Goal: Information Seeking & Learning: Learn about a topic

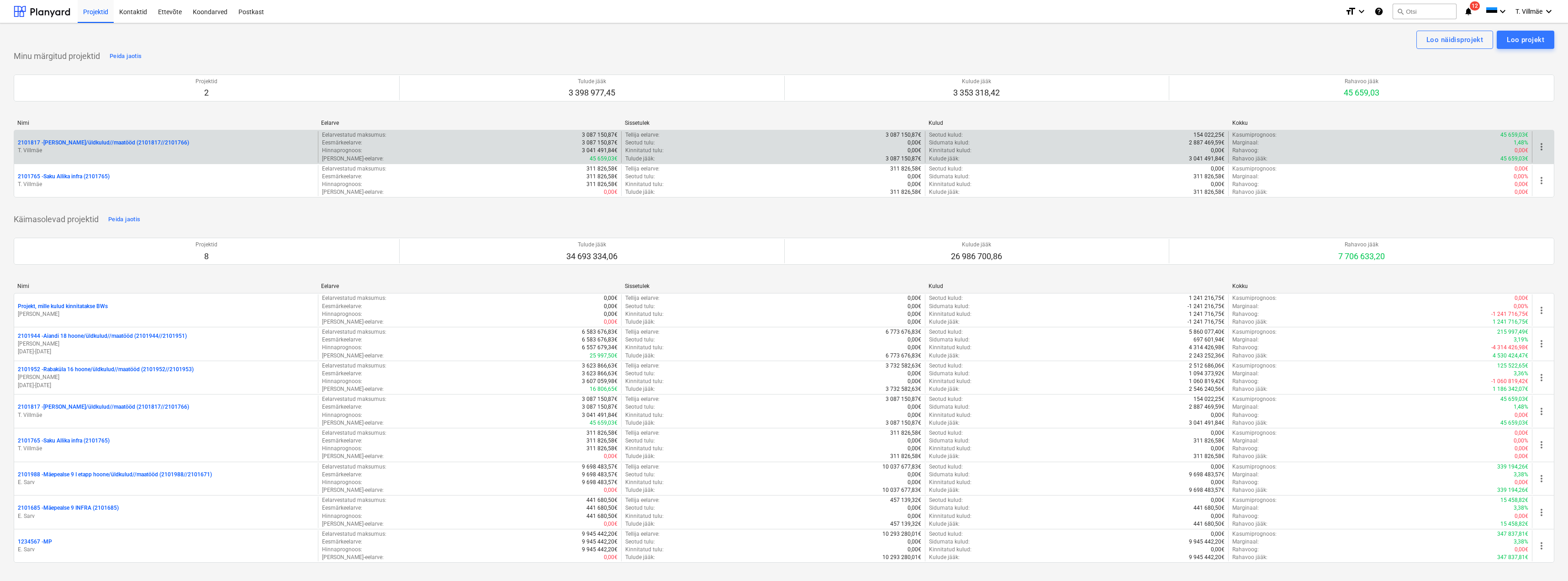
click at [90, 145] on p "2101817 - [PERSON_NAME]/üldkulud//maatööd (2101817//2101766)" at bounding box center [104, 143] width 171 height 8
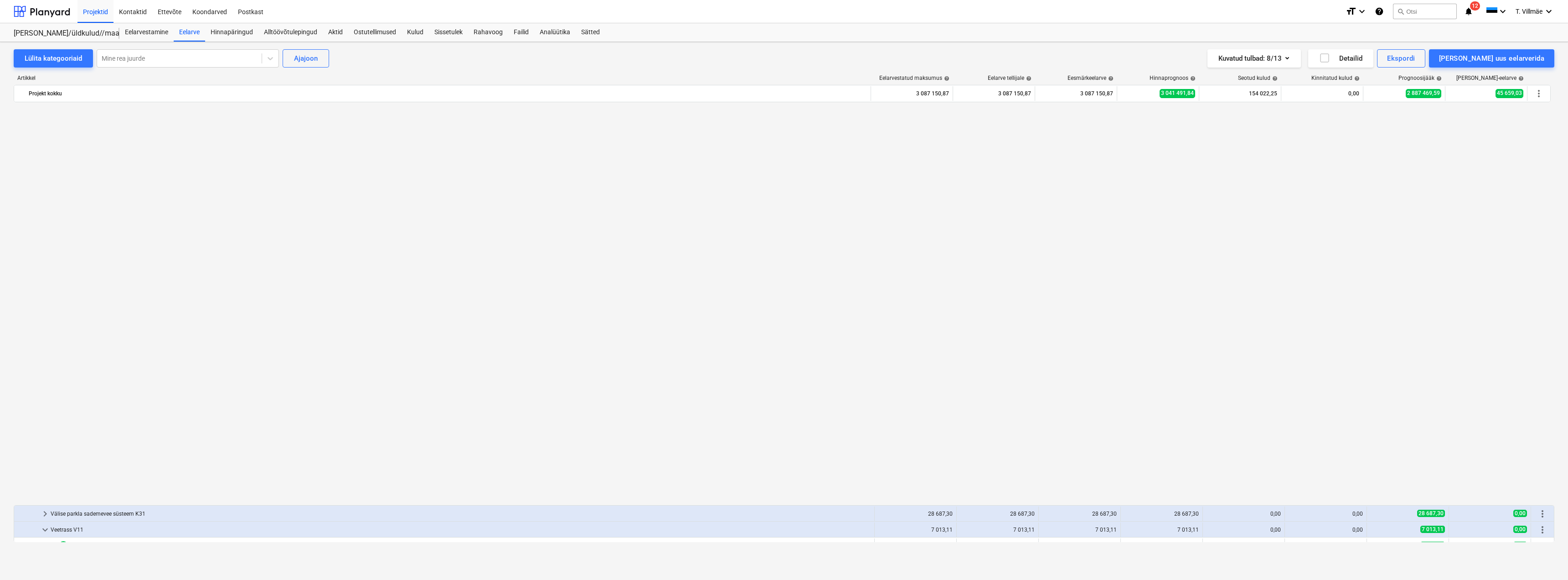
scroll to position [730, 0]
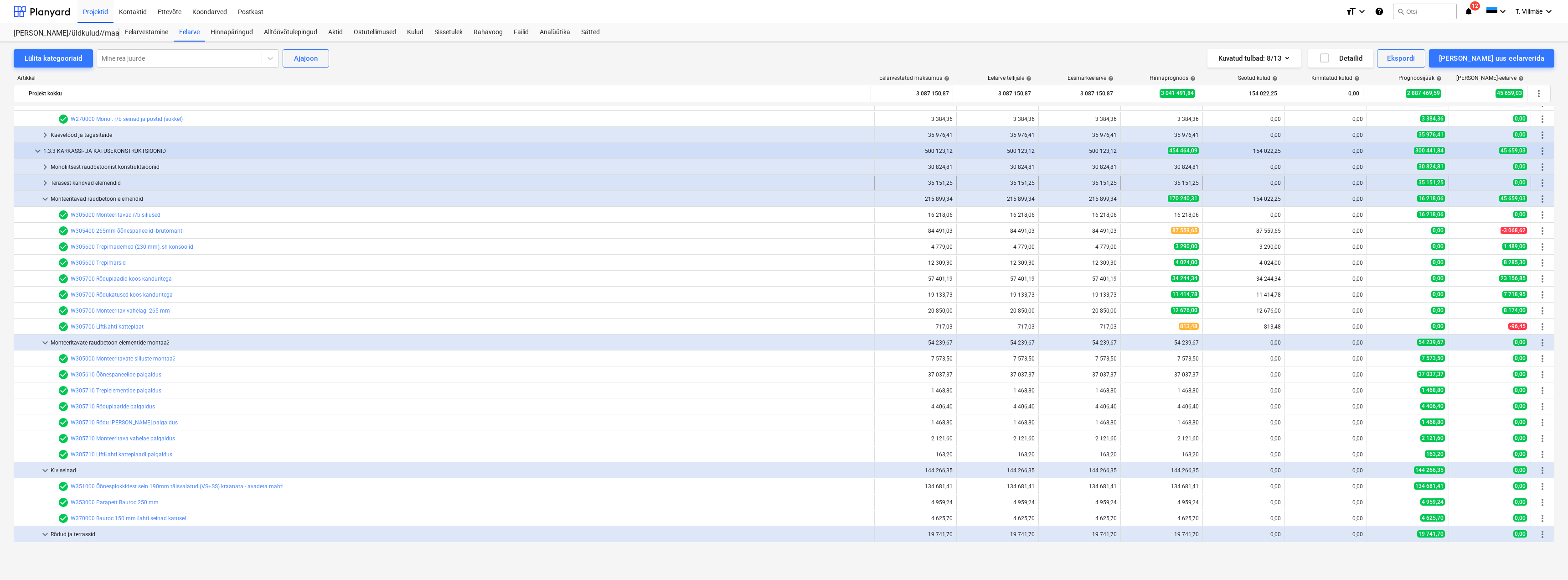
click at [45, 181] on span "keyboard_arrow_right" at bounding box center [44, 182] width 11 height 11
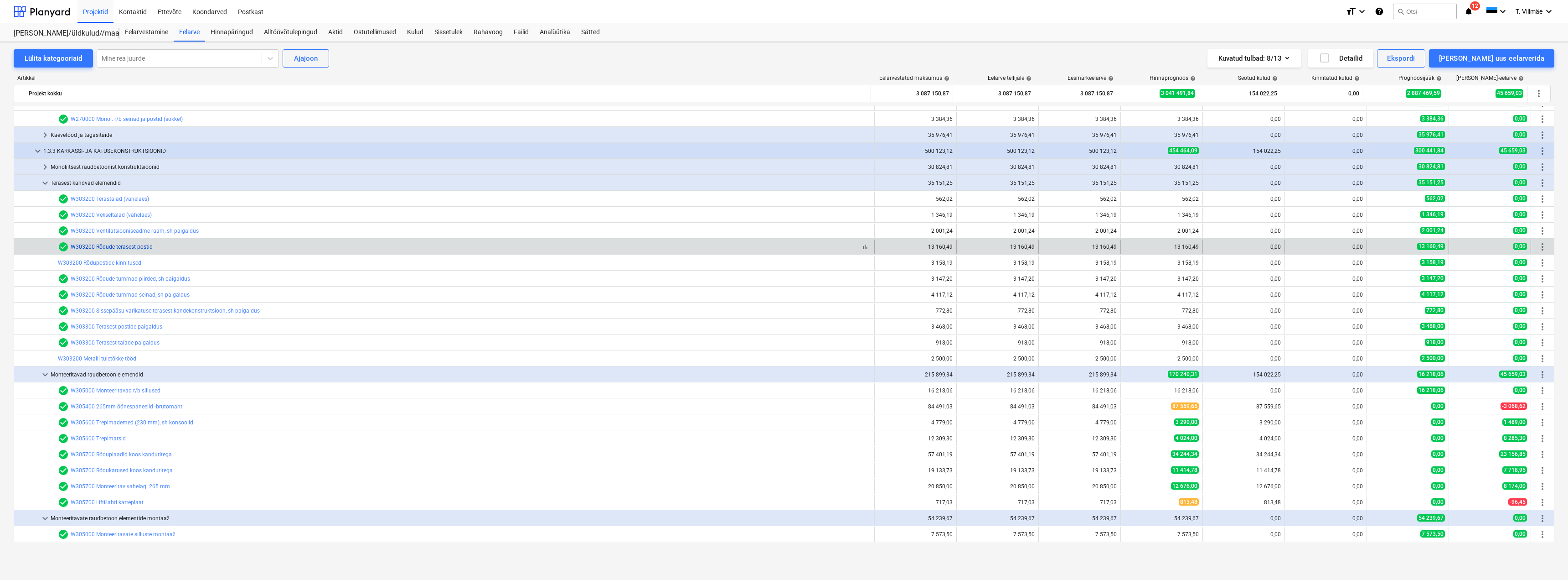
click at [114, 246] on link "W303200 Rõdude terasest postid" at bounding box center [112, 246] width 82 height 7
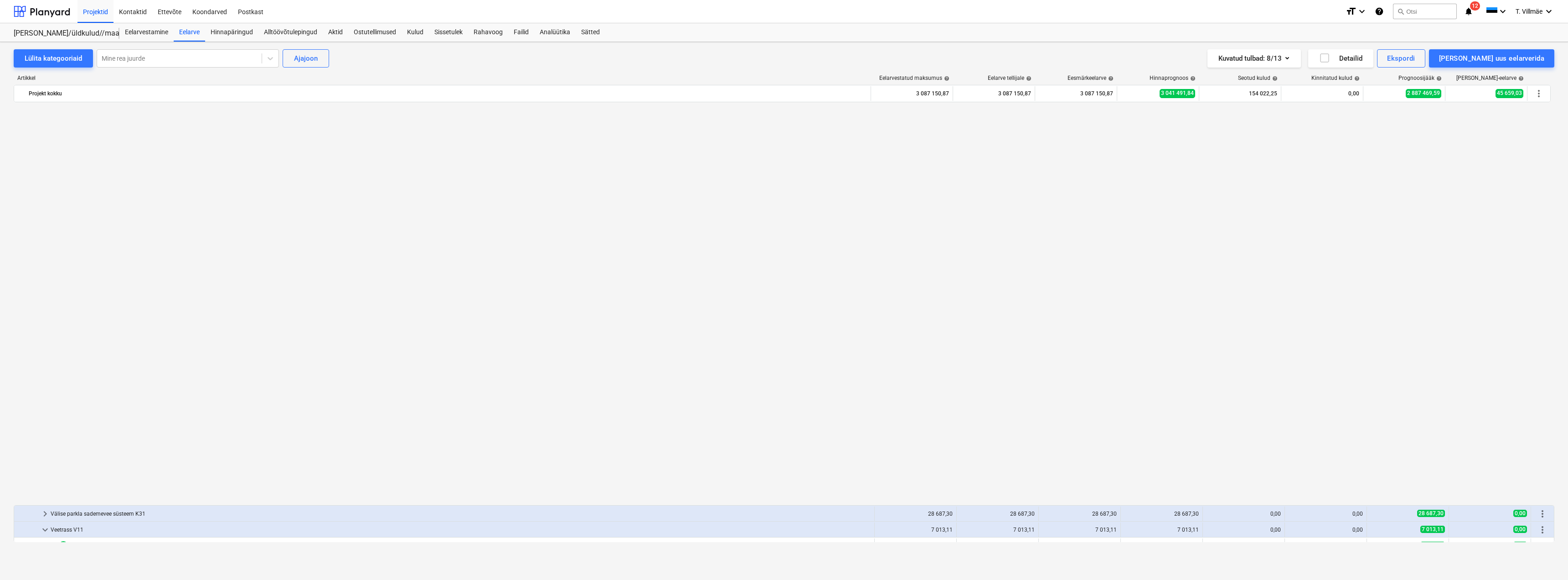
scroll to position [730, 0]
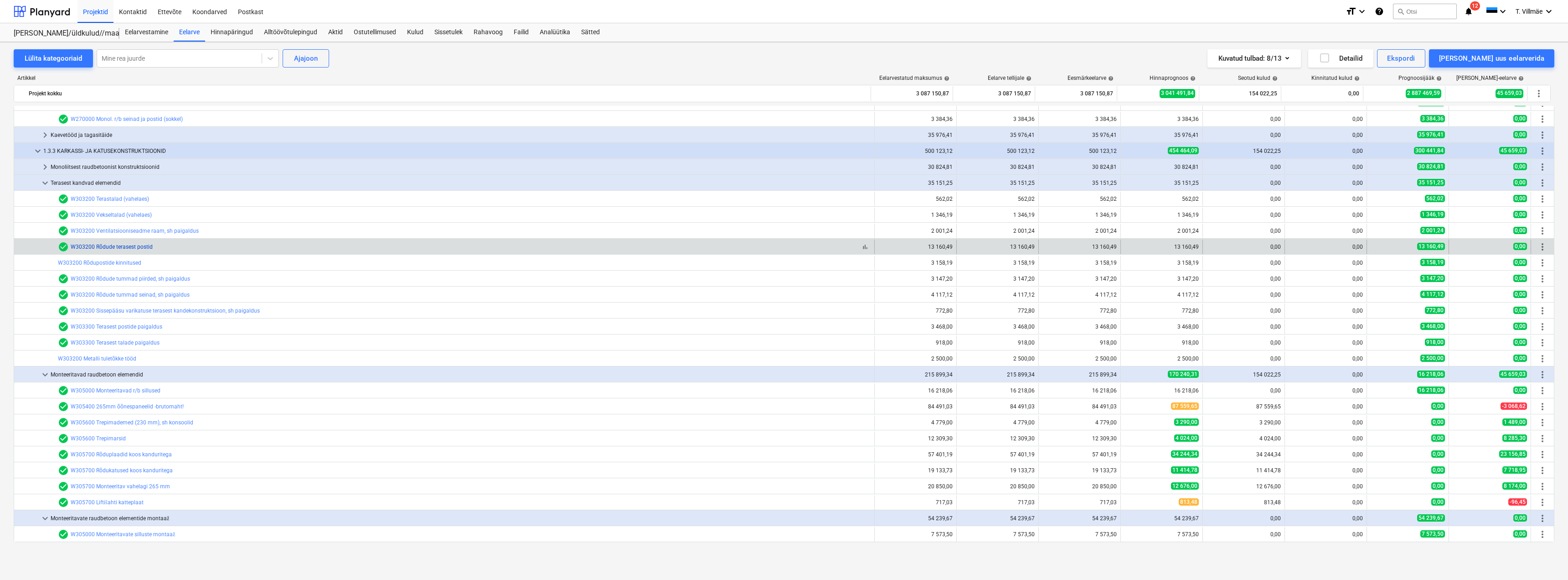
click at [103, 246] on link "W303200 Rõdude terasest postid" at bounding box center [112, 246] width 82 height 7
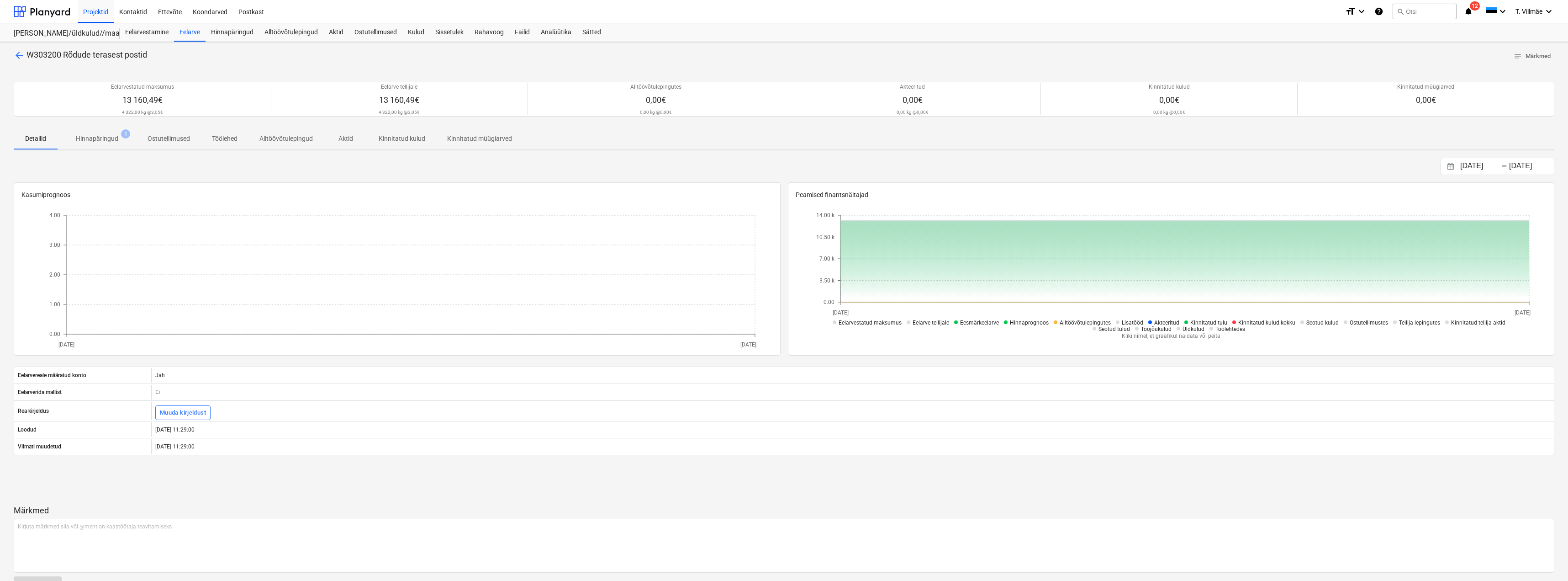
click at [20, 57] on span "arrow_back" at bounding box center [18, 55] width 11 height 11
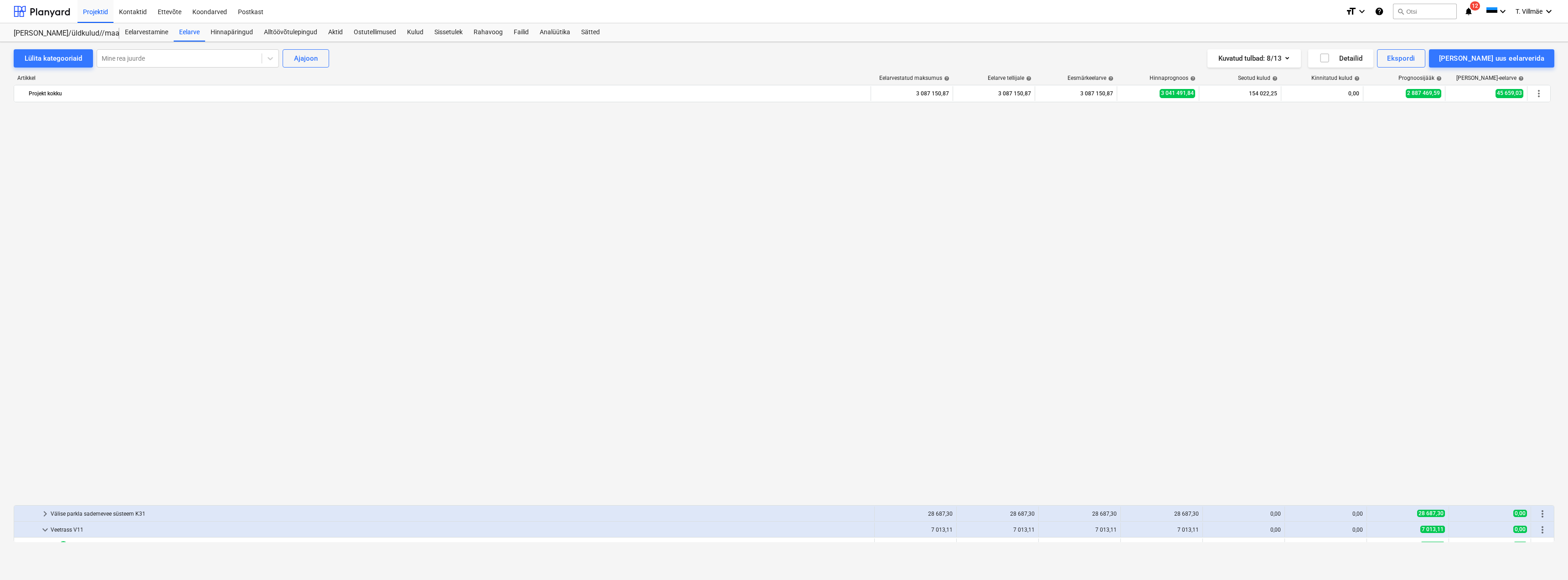
scroll to position [730, 0]
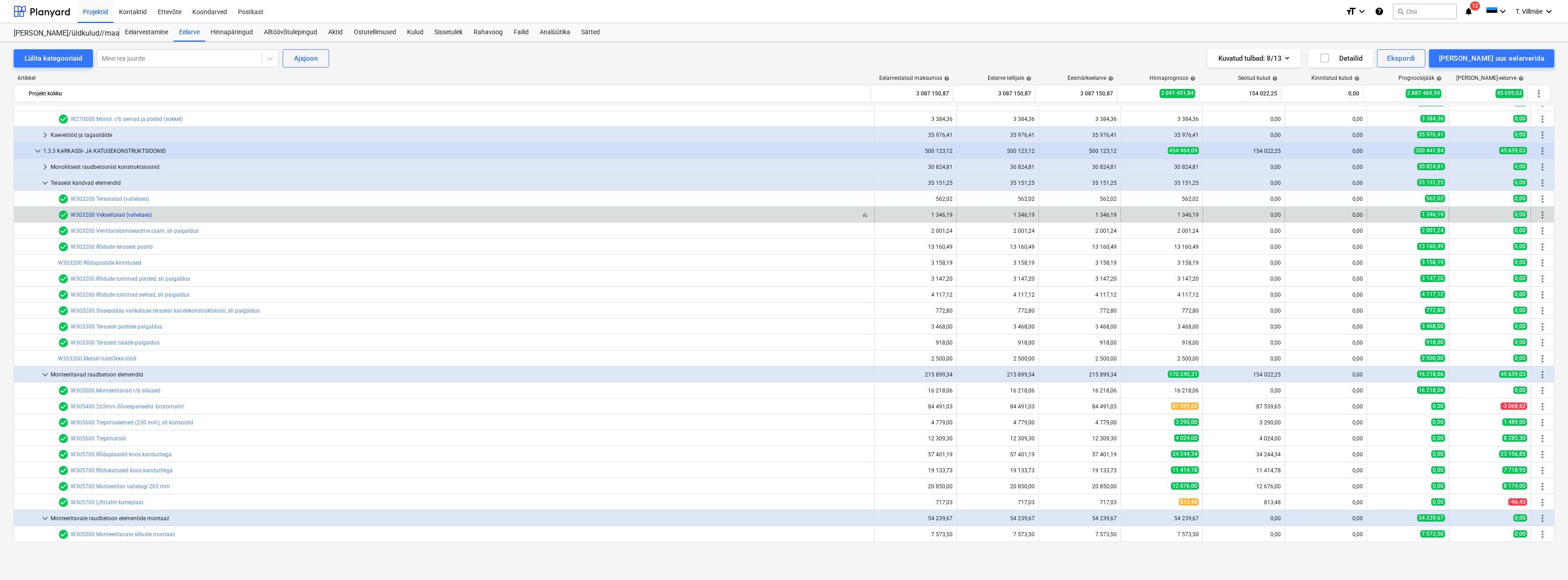
click at [127, 215] on link "W303200 Vekseltalad (vahelaes)" at bounding box center [111, 215] width 81 height 7
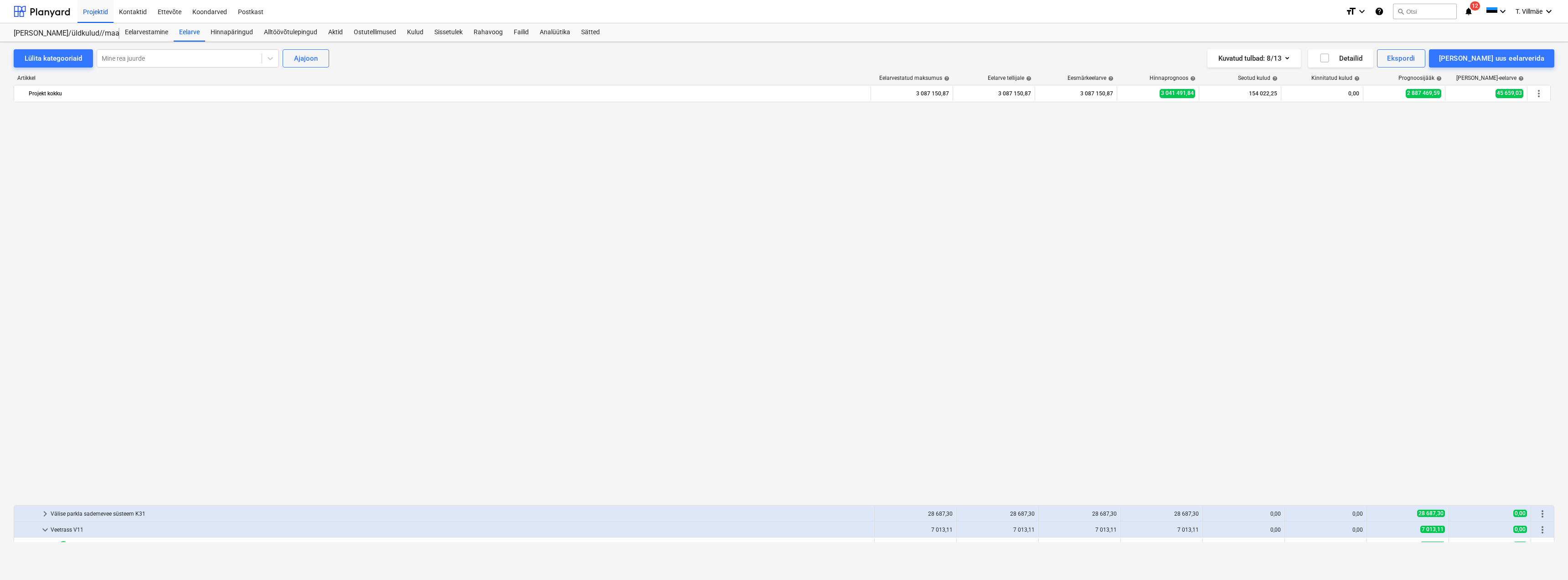
scroll to position [730, 0]
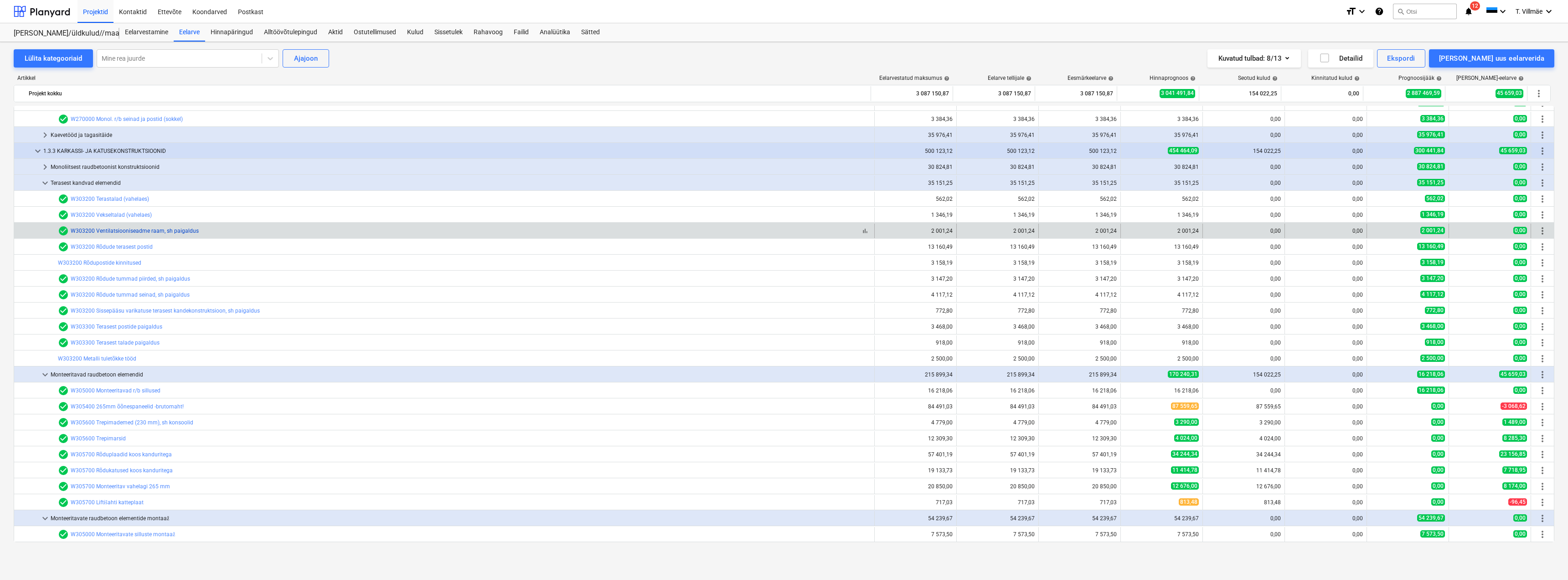
click at [126, 229] on link "W303200 Ventilatsiooniseadme raam, sh paigaldus" at bounding box center [135, 230] width 128 height 7
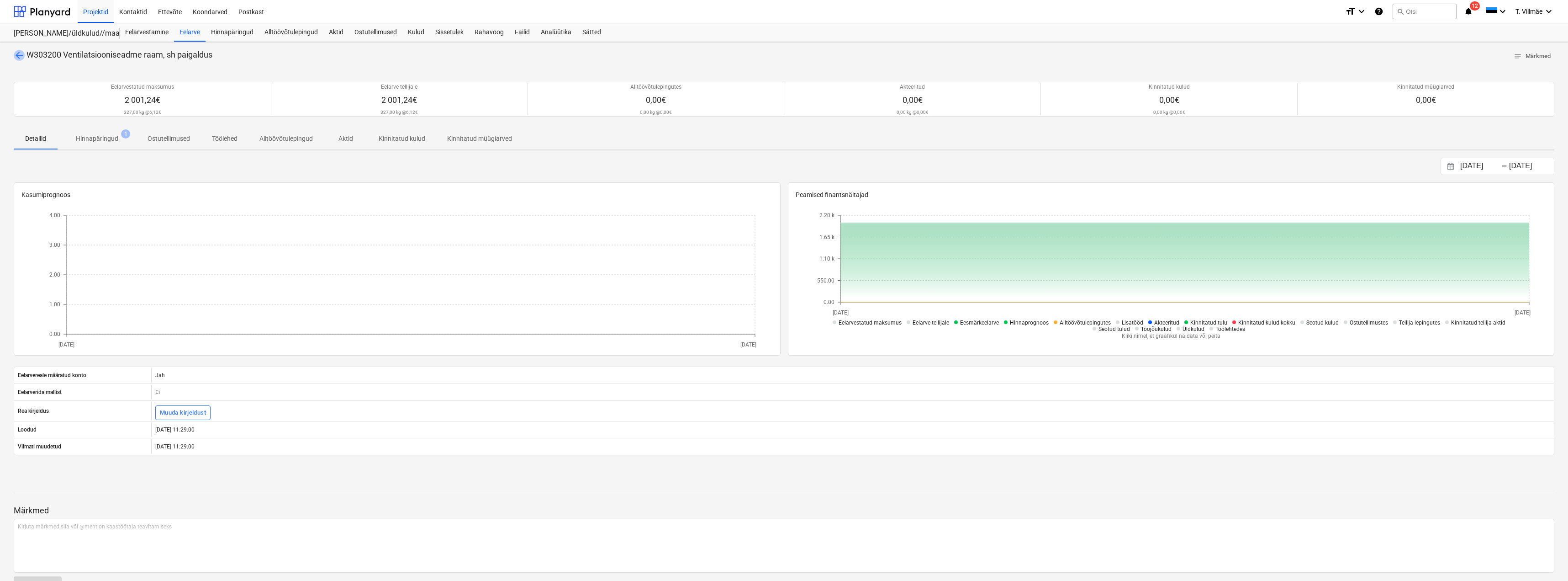
click at [18, 53] on span "arrow_back" at bounding box center [18, 55] width 11 height 11
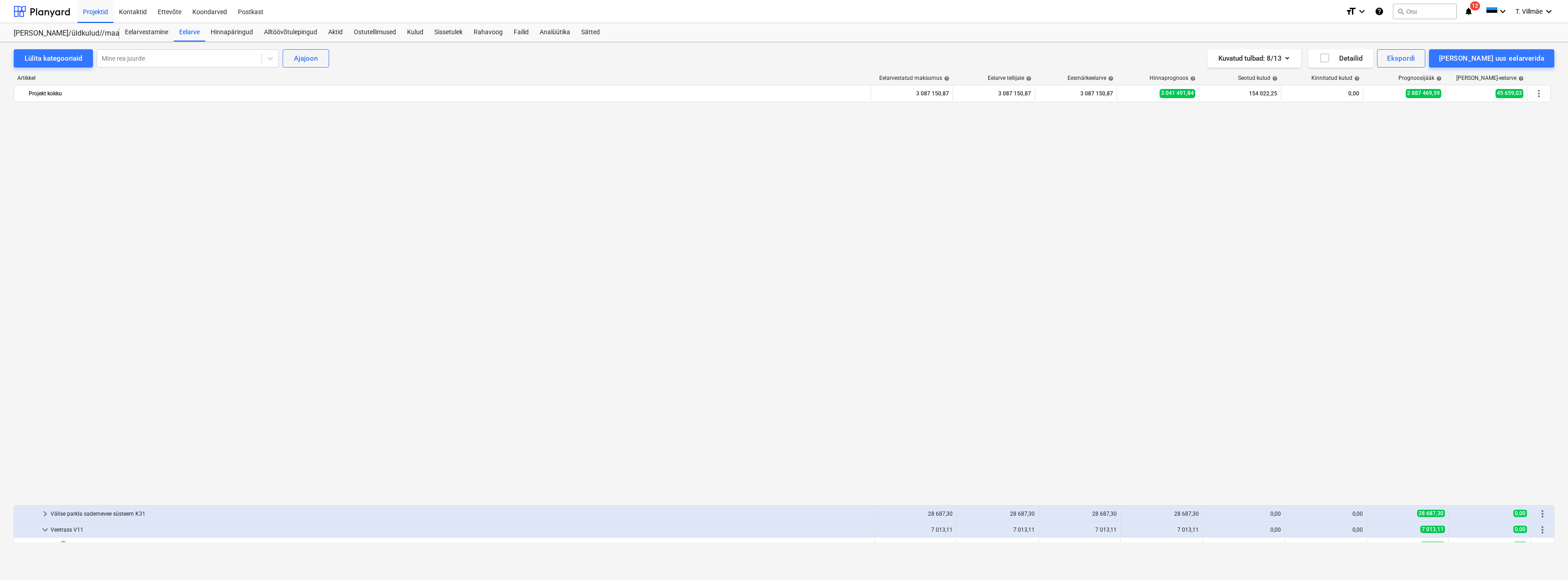
scroll to position [730, 0]
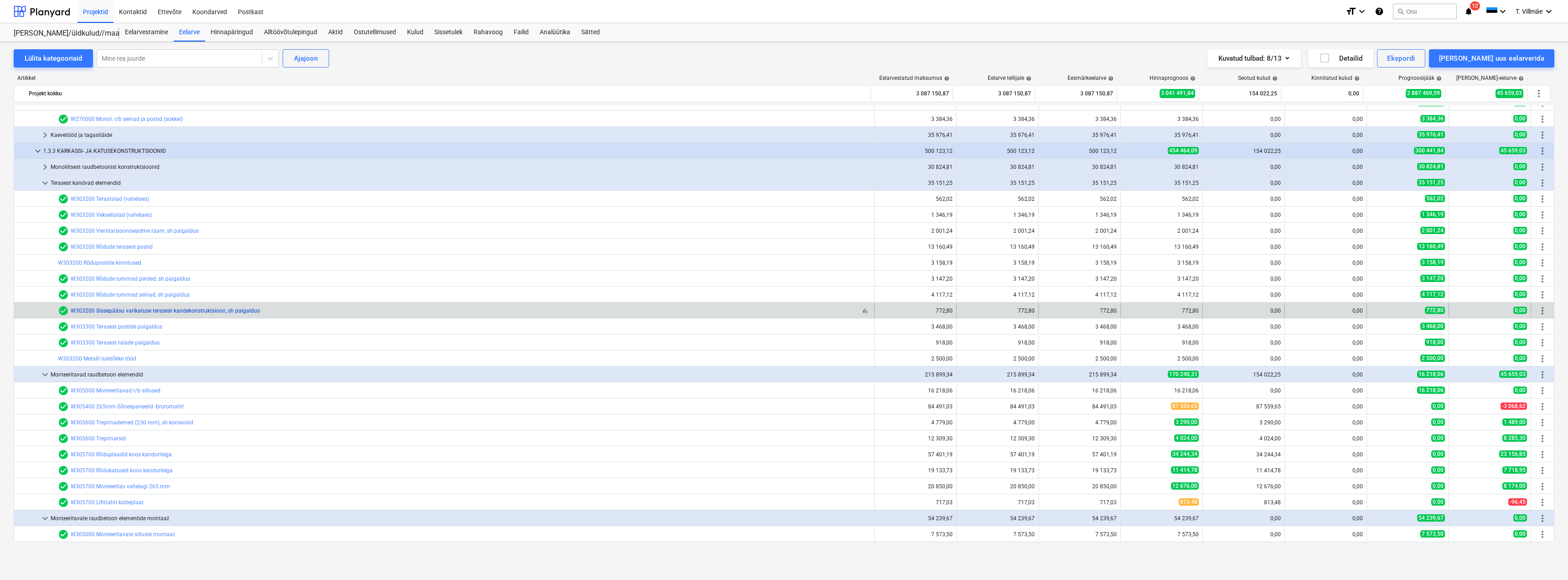
click at [123, 312] on link "W303200 Sissepääsu varikatuse terasest kandekonstruktsioon, sh paigaldus" at bounding box center [165, 311] width 189 height 7
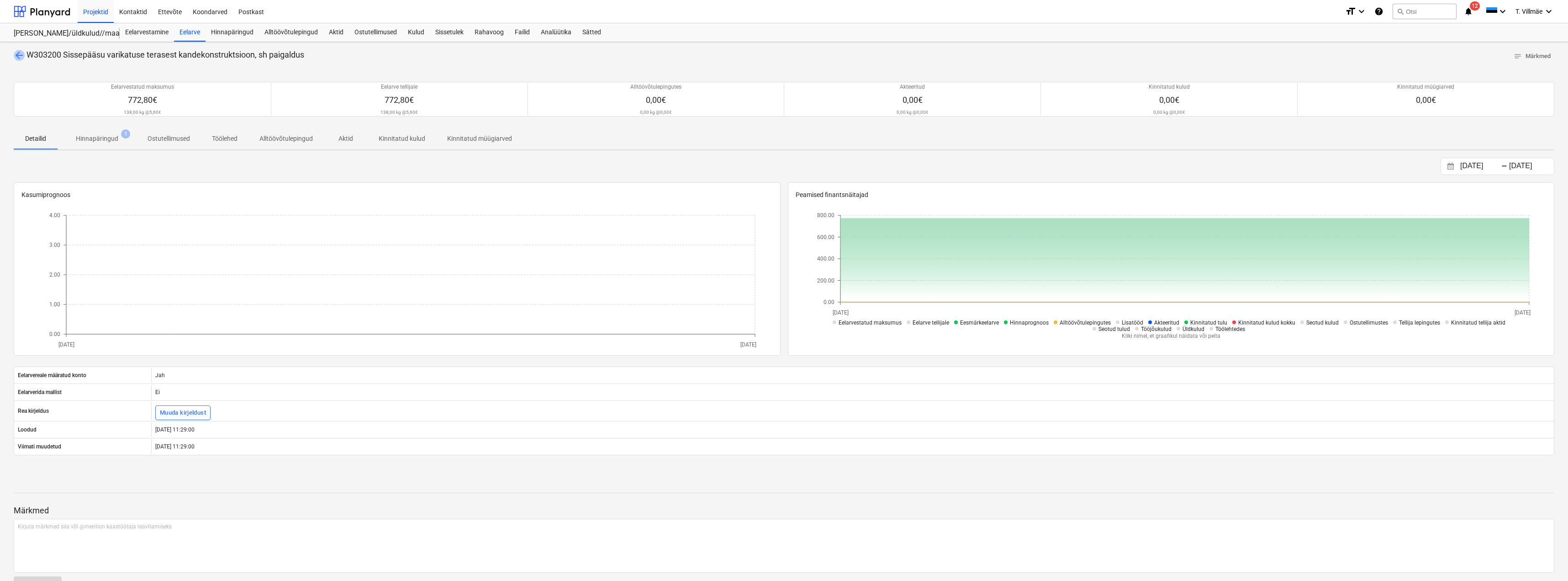
click at [23, 56] on span "arrow_back" at bounding box center [18, 55] width 11 height 11
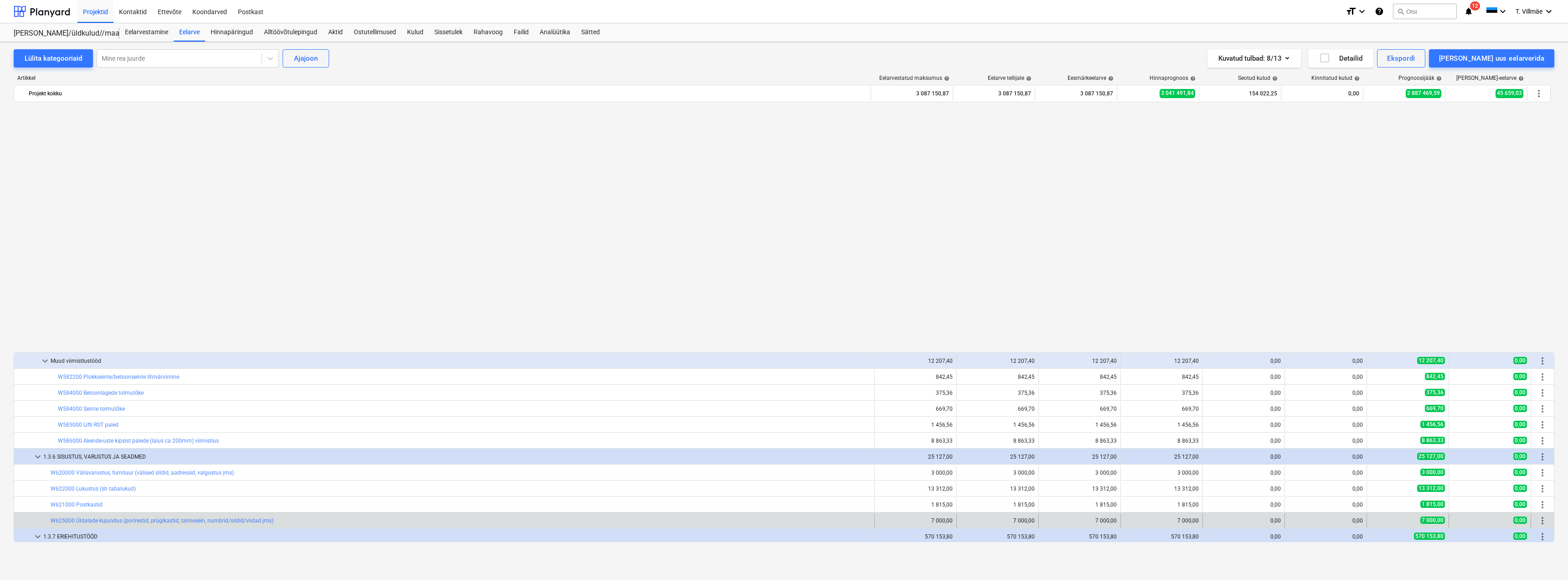
scroll to position [2645, 0]
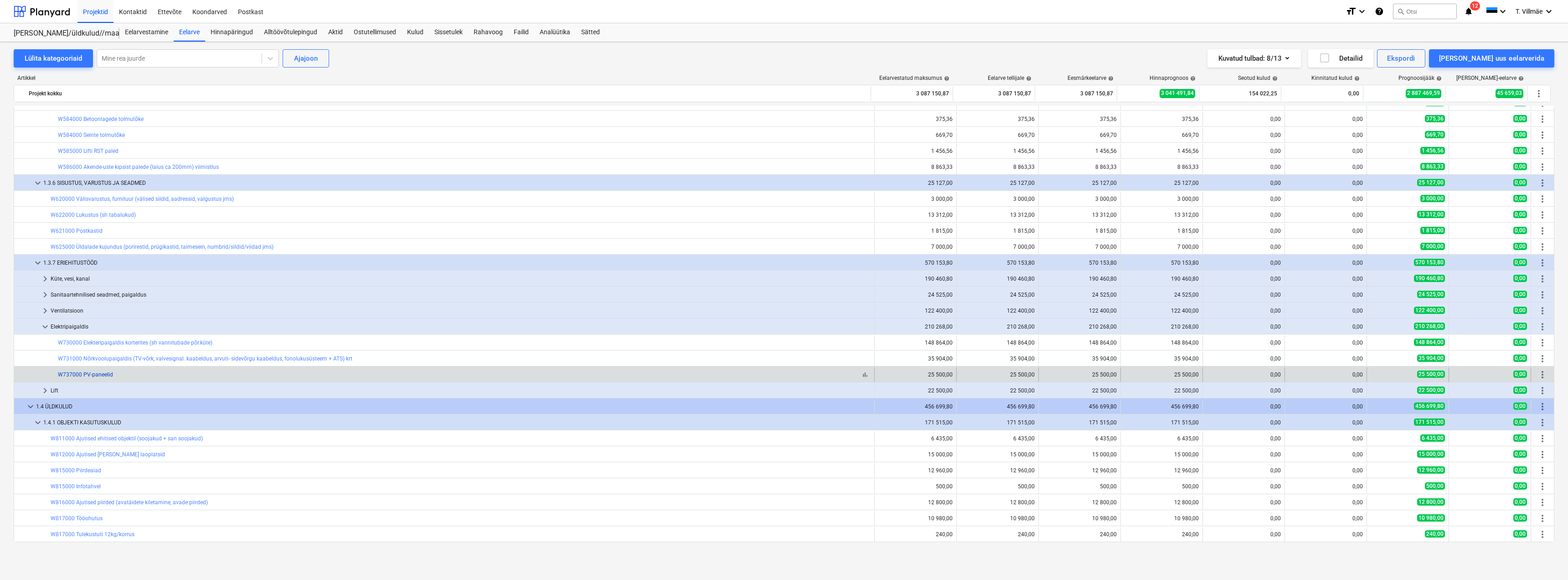
click at [97, 375] on link "W737000 PV-paneelid" at bounding box center [85, 374] width 56 height 7
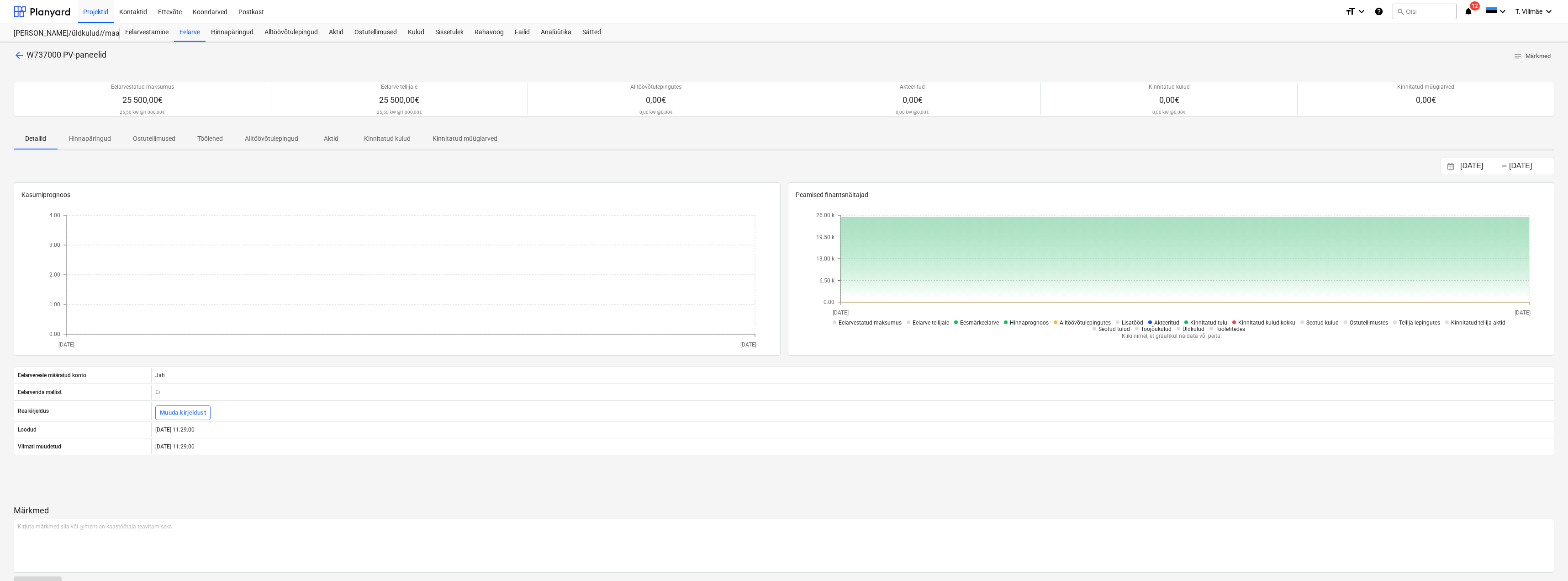
click at [16, 54] on span "arrow_back" at bounding box center [18, 55] width 11 height 11
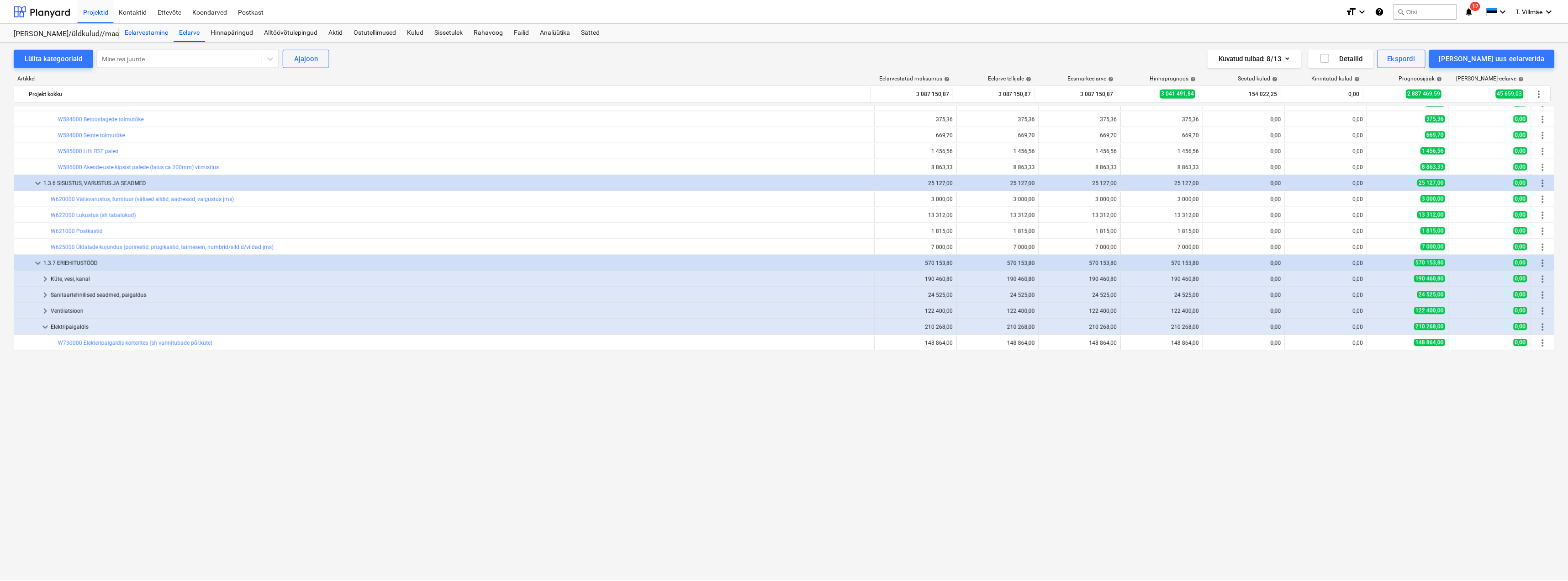
scroll to position [2330, 0]
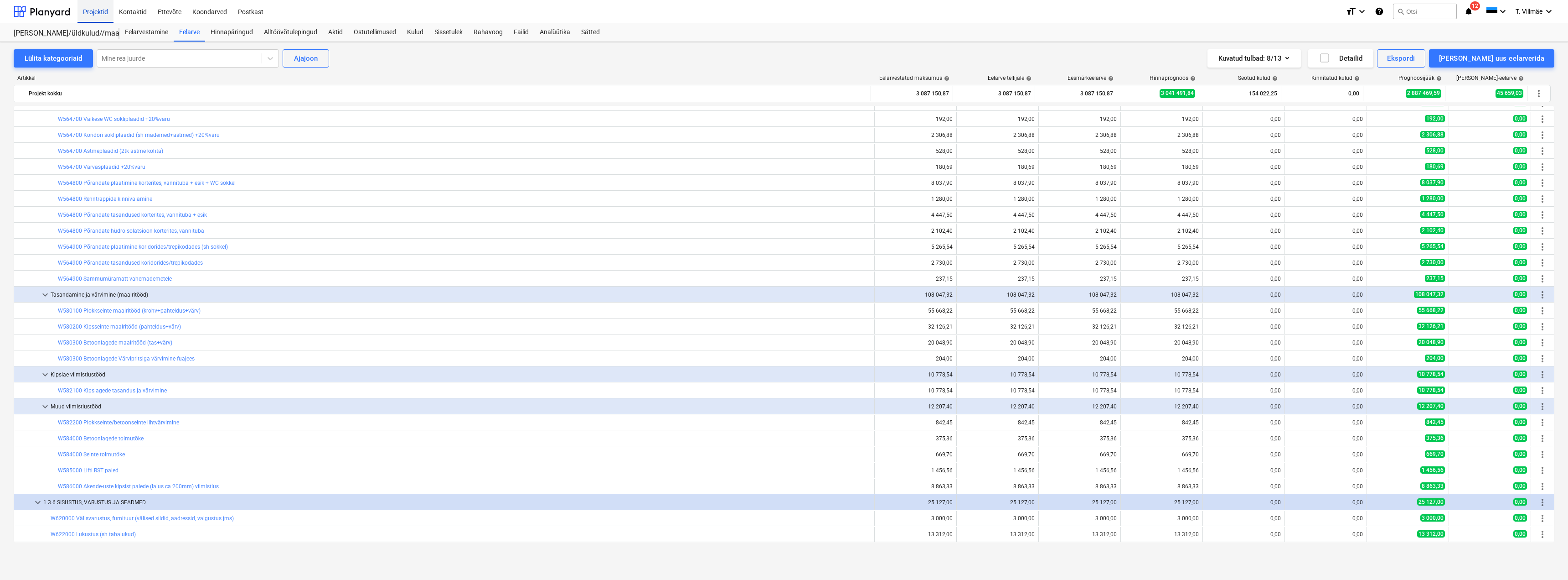
click at [90, 11] on div "Projektid" at bounding box center [96, 12] width 36 height 23
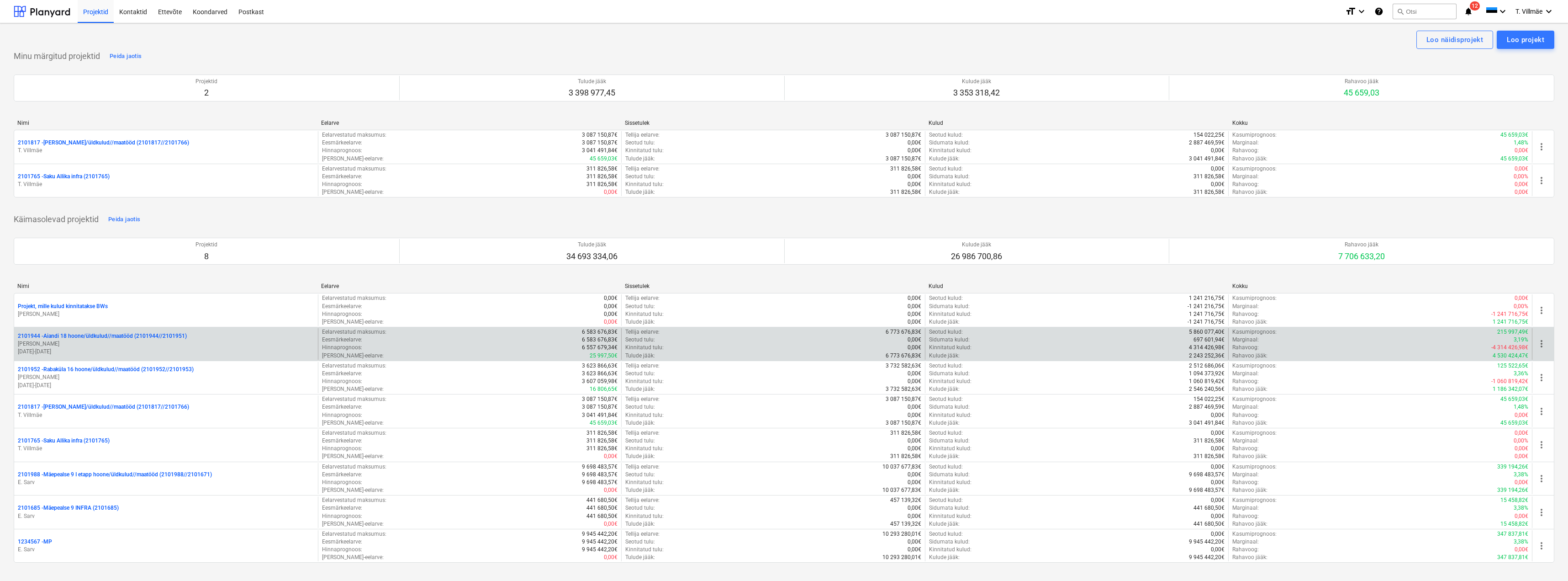
click at [66, 338] on p "2101944 - Aiandi 18 hoone/üldkulud//maatööd (2101944//2101951)" at bounding box center [103, 336] width 169 height 8
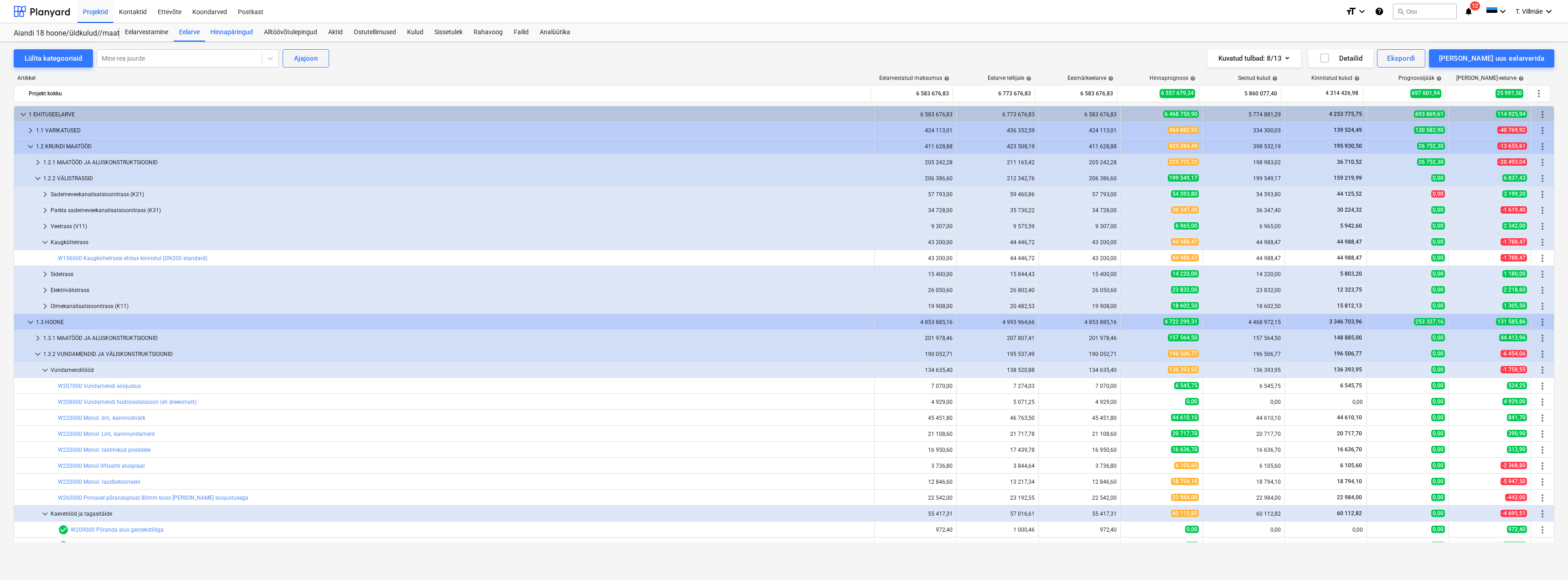
click at [232, 31] on div "Hinnapäringud" at bounding box center [232, 32] width 54 height 18
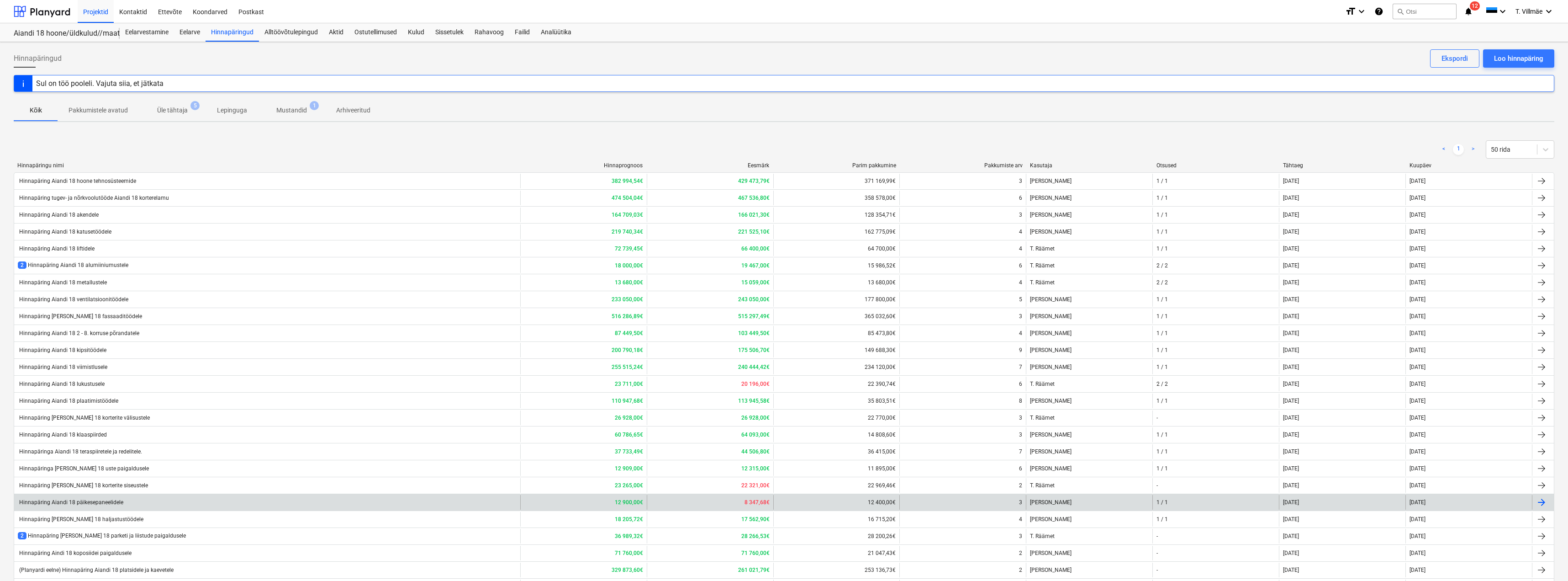
click at [104, 501] on div "Hinnapäring Aiandi 18 päikesepaneelidele" at bounding box center [71, 501] width 106 height 7
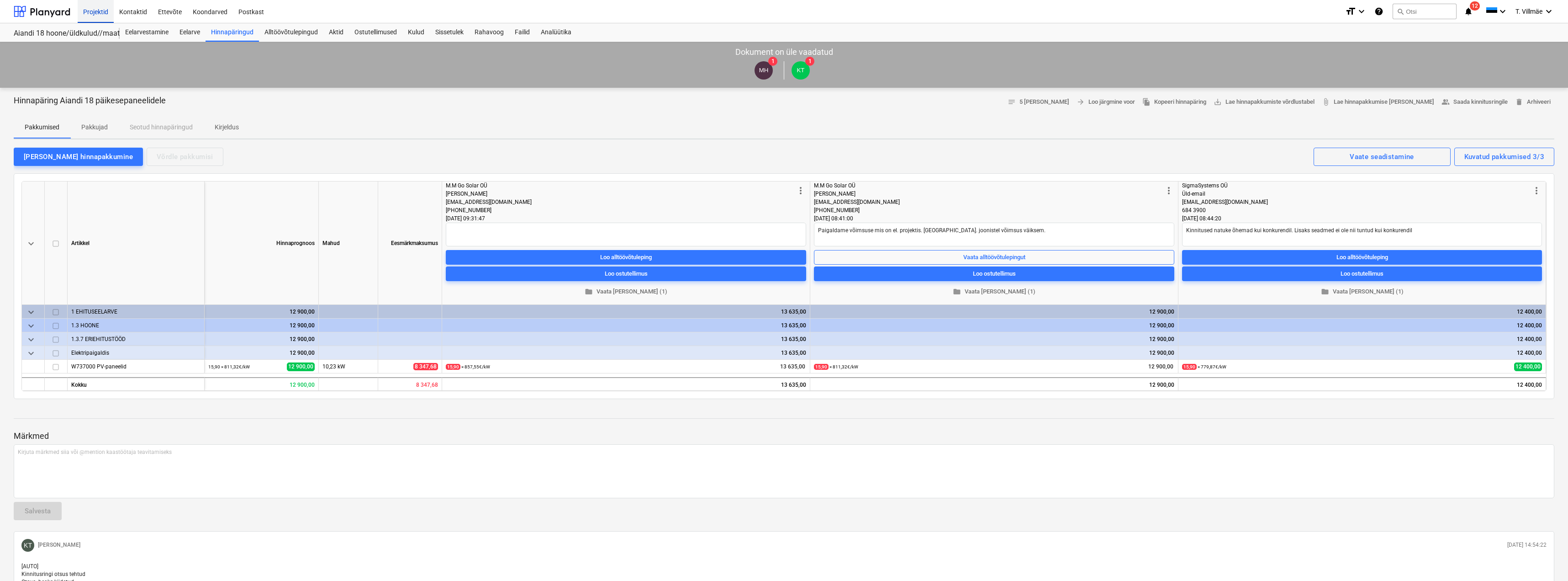
click at [91, 13] on div "Projektid" at bounding box center [96, 12] width 36 height 23
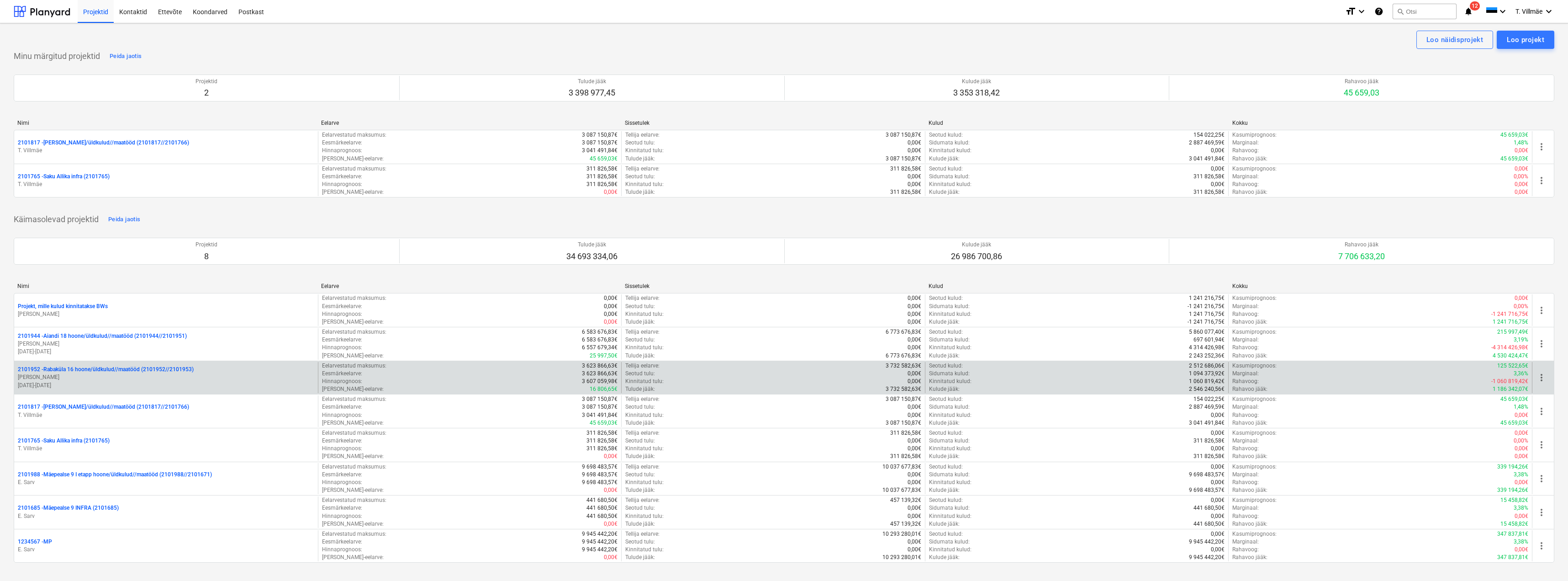
click at [84, 374] on p "2101952 - [GEOGRAPHIC_DATA] 16 hoone/üldkulud//maatööd (2101952//2101953)" at bounding box center [106, 370] width 176 height 8
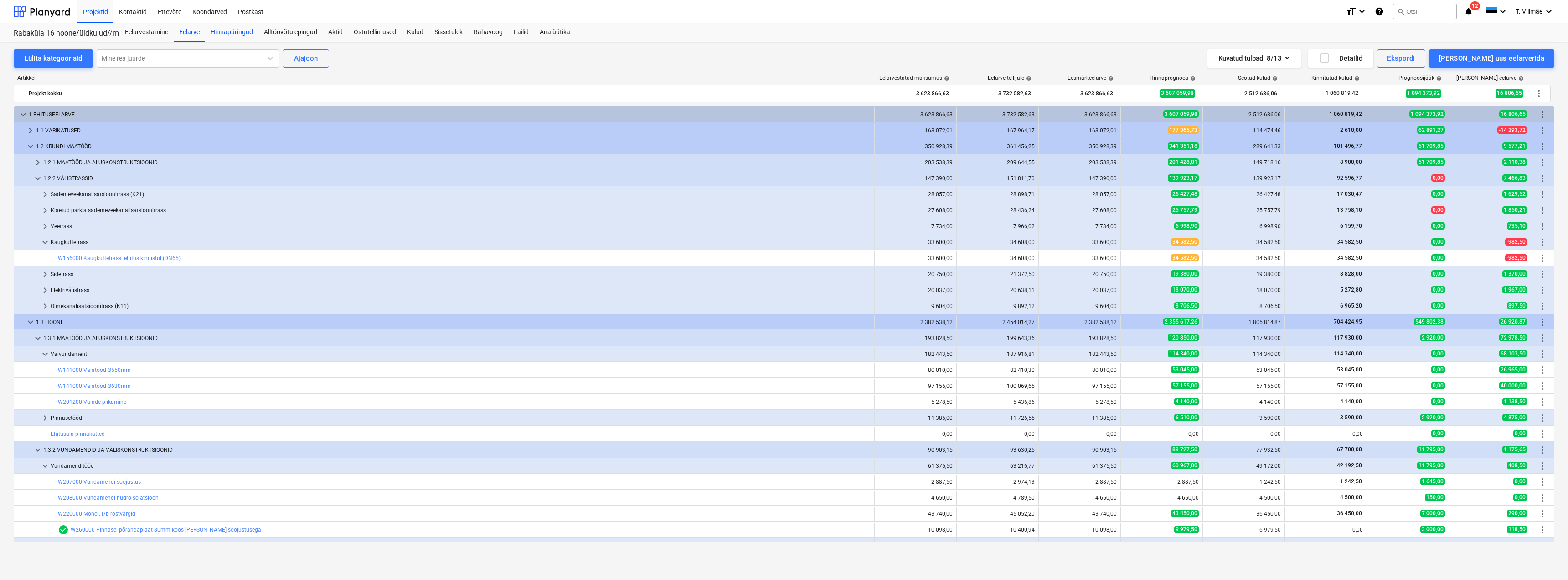
drag, startPoint x: 216, startPoint y: 28, endPoint x: 239, endPoint y: 34, distance: 23.8
click at [216, 28] on div "Hinnapäringud" at bounding box center [232, 32] width 54 height 18
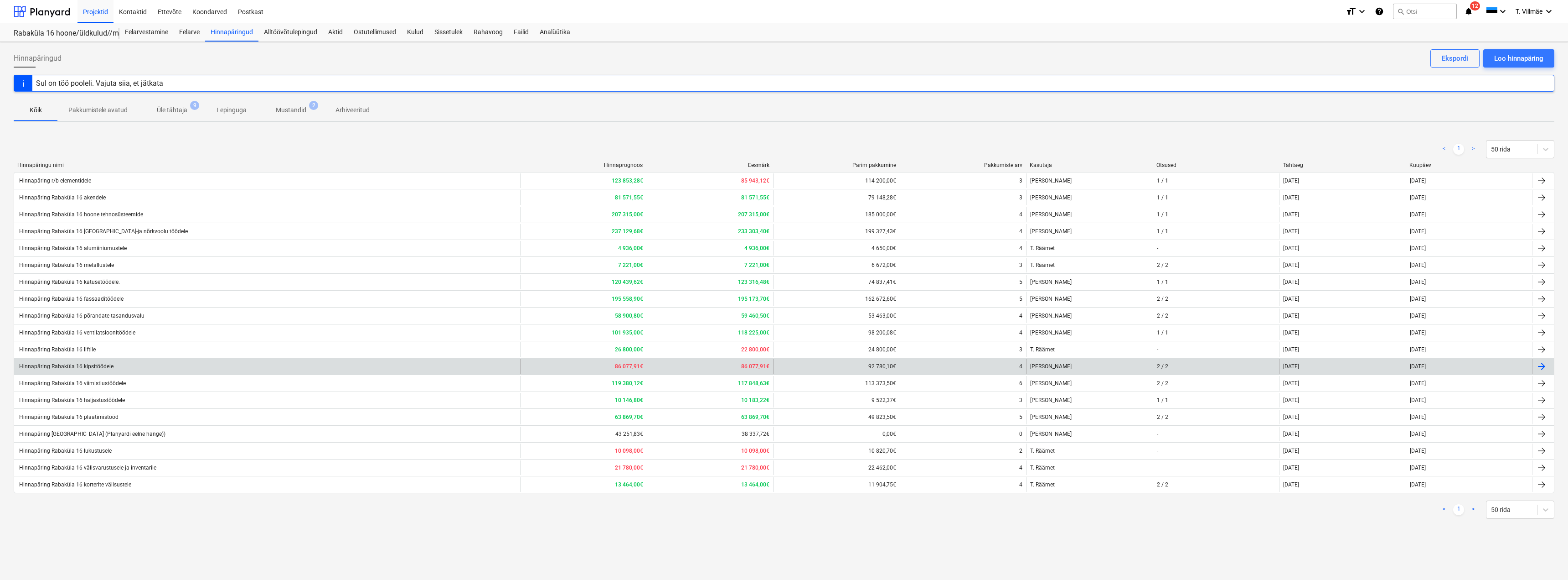
click at [110, 369] on div "Hinnapäring Rabaküla 16 kipsitöödele" at bounding box center [66, 366] width 96 height 7
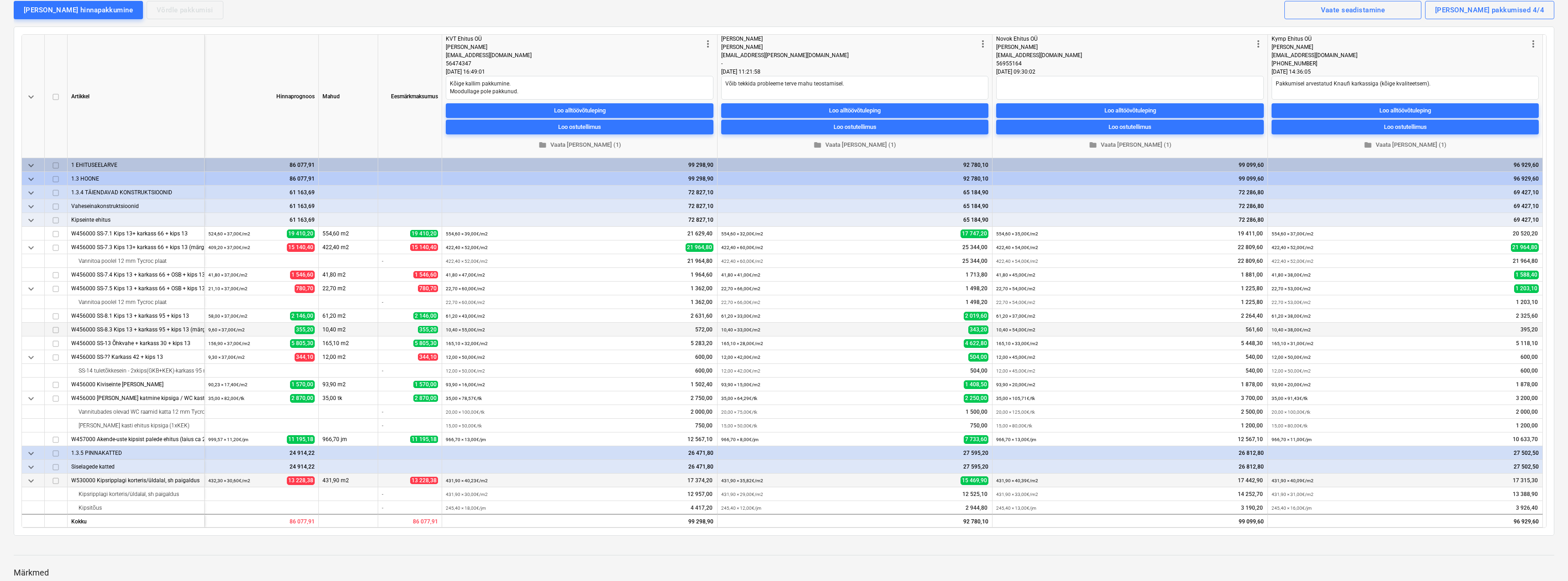
click at [138, 480] on div "W530000 Kipsripplagi korteris/üldalal, sh paigaldus" at bounding box center [135, 480] width 130 height 13
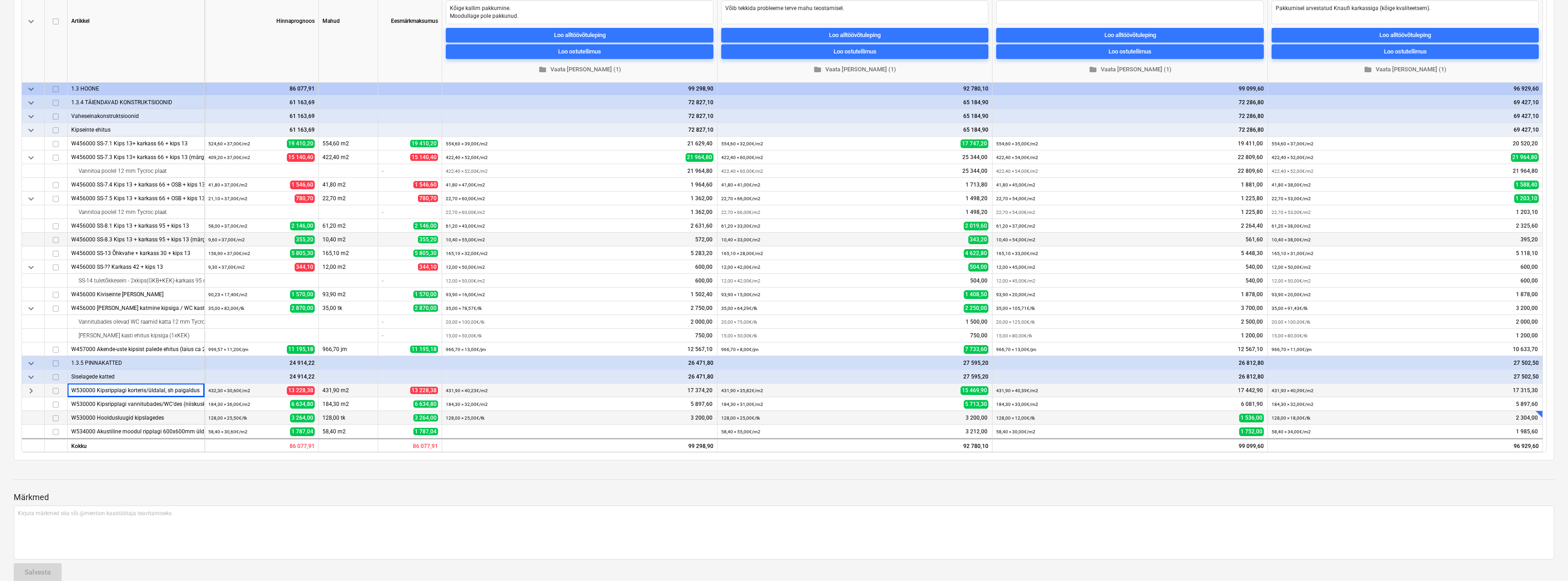
scroll to position [238, 0]
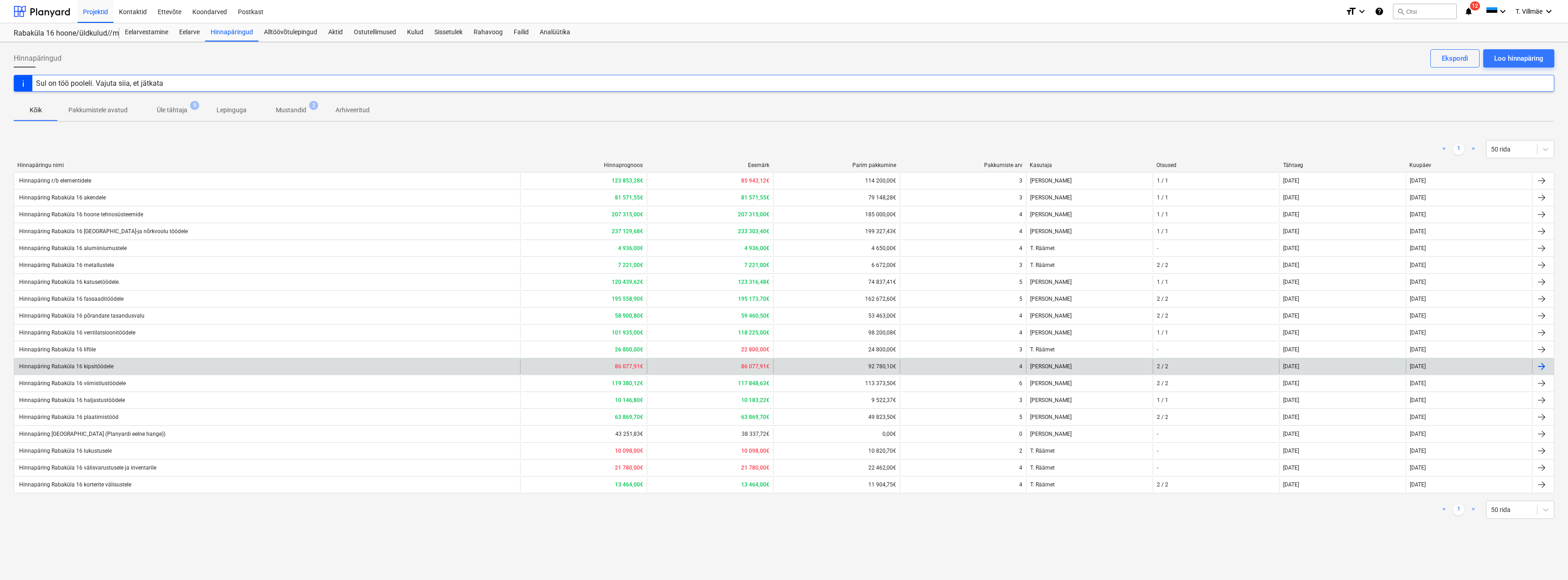
click at [90, 367] on div "Hinnapäring Rabaküla 16 kipsitöödele" at bounding box center [66, 366] width 96 height 7
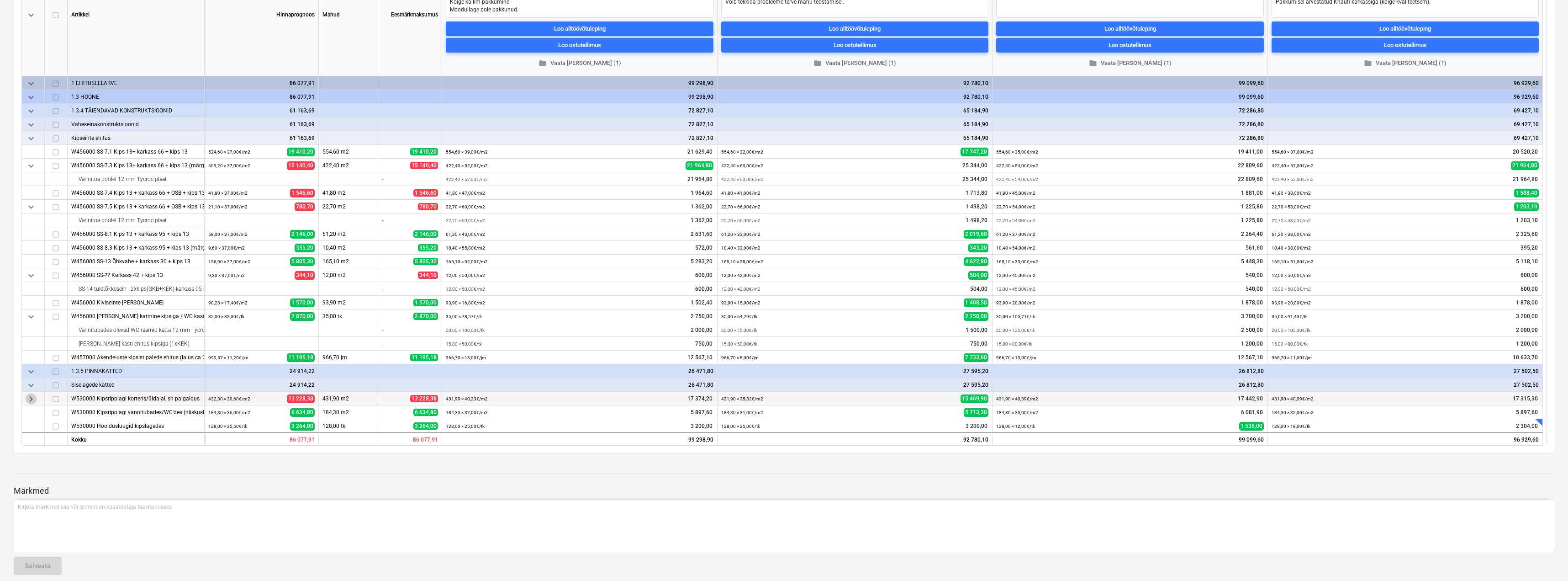
click at [31, 398] on span "keyboard_arrow_right" at bounding box center [31, 399] width 11 height 11
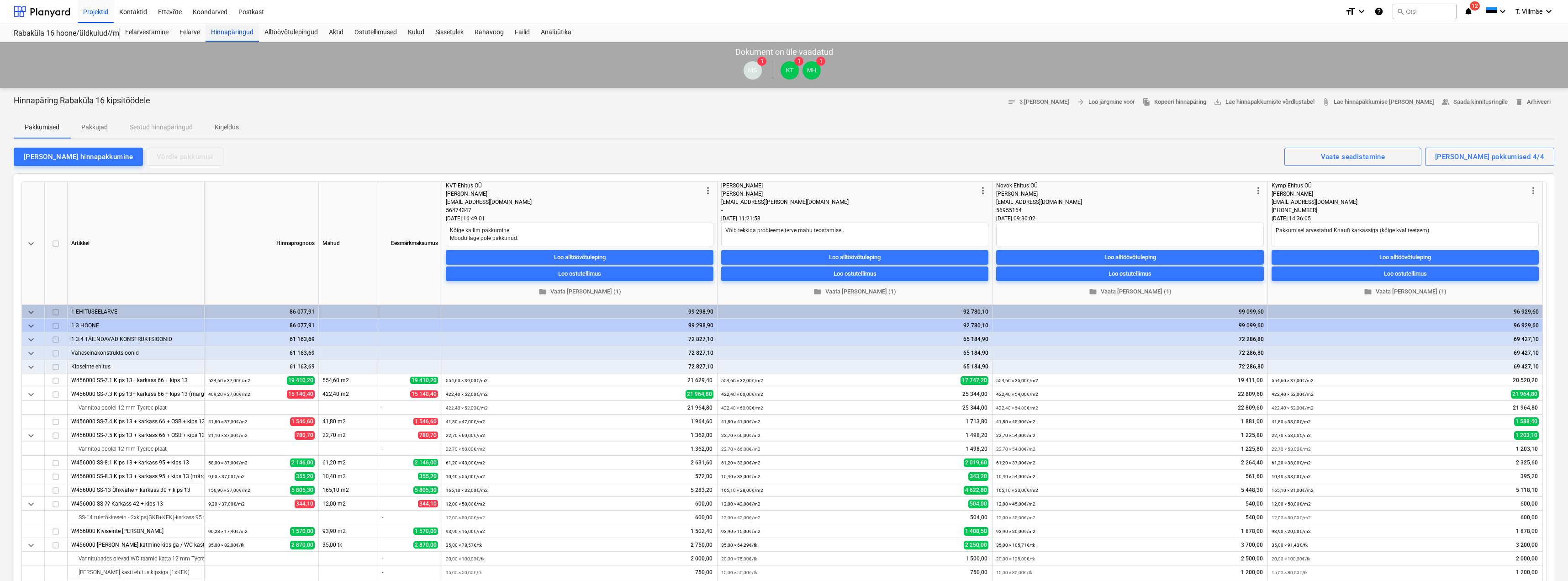
click at [239, 35] on div "Hinnapäringud" at bounding box center [232, 32] width 54 height 18
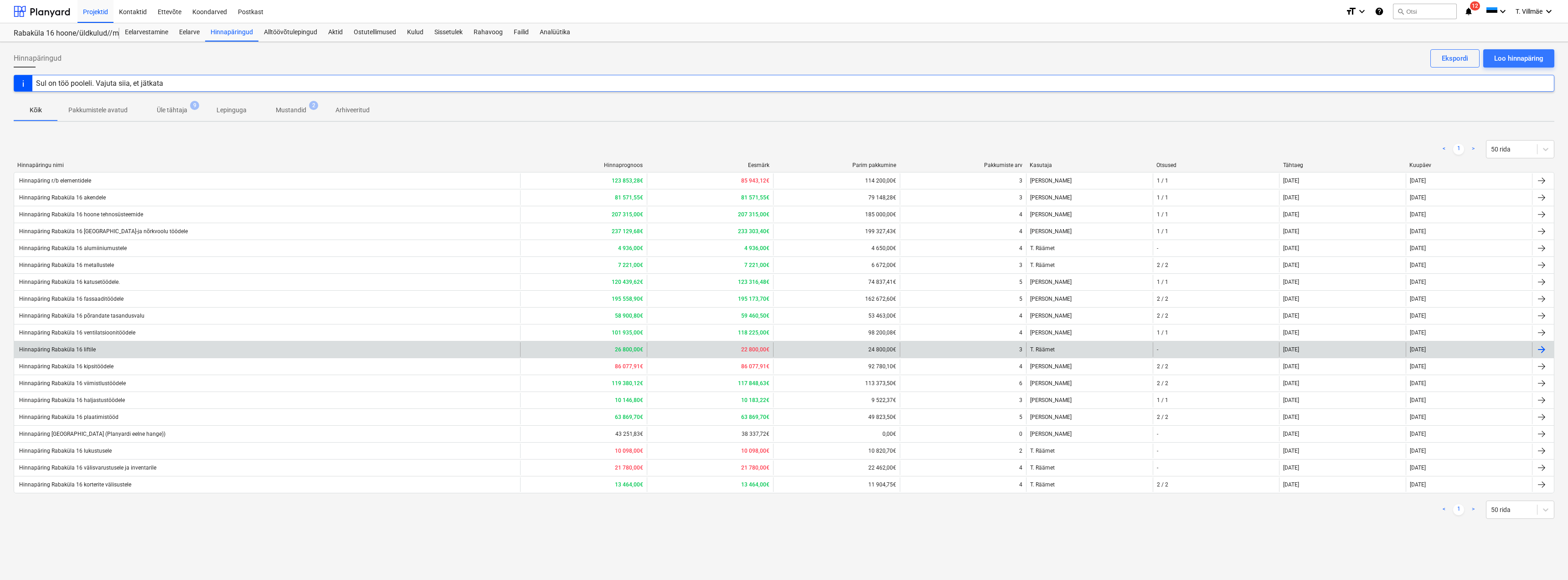
click at [82, 351] on div "Hinnapäring Rabaküla 16 liftile" at bounding box center [57, 349] width 78 height 7
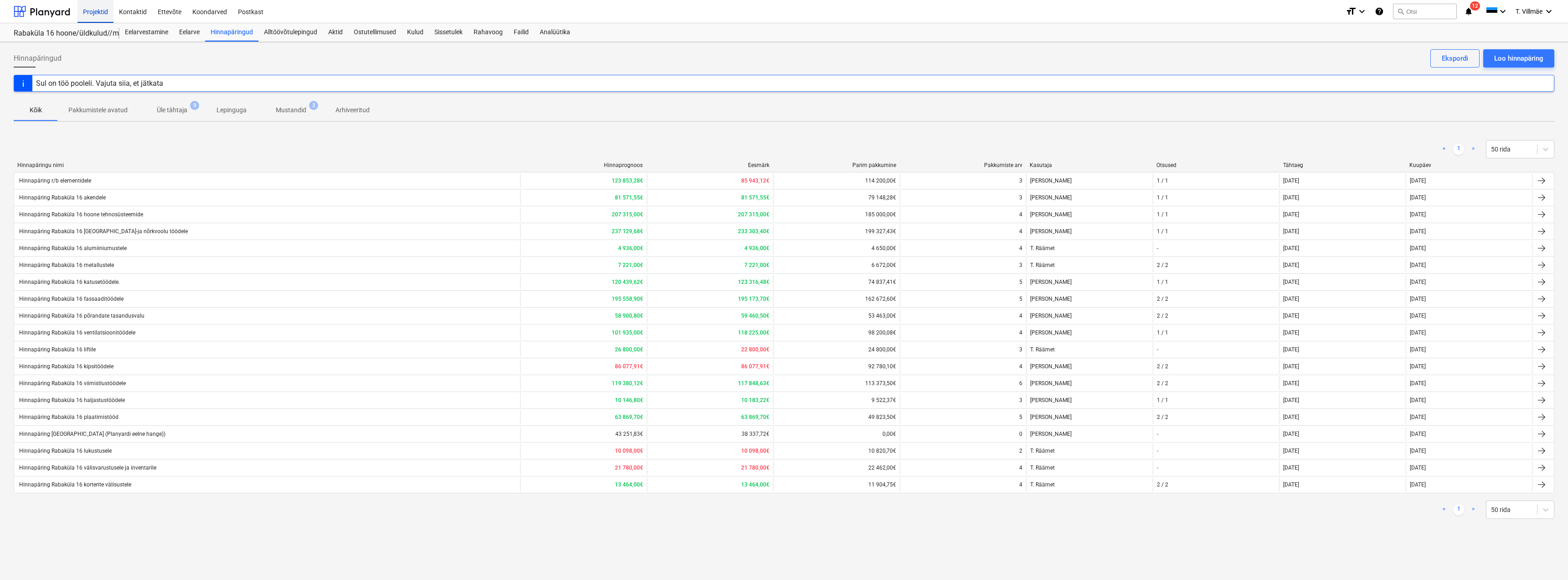
click at [87, 12] on div "Projektid" at bounding box center [96, 12] width 36 height 23
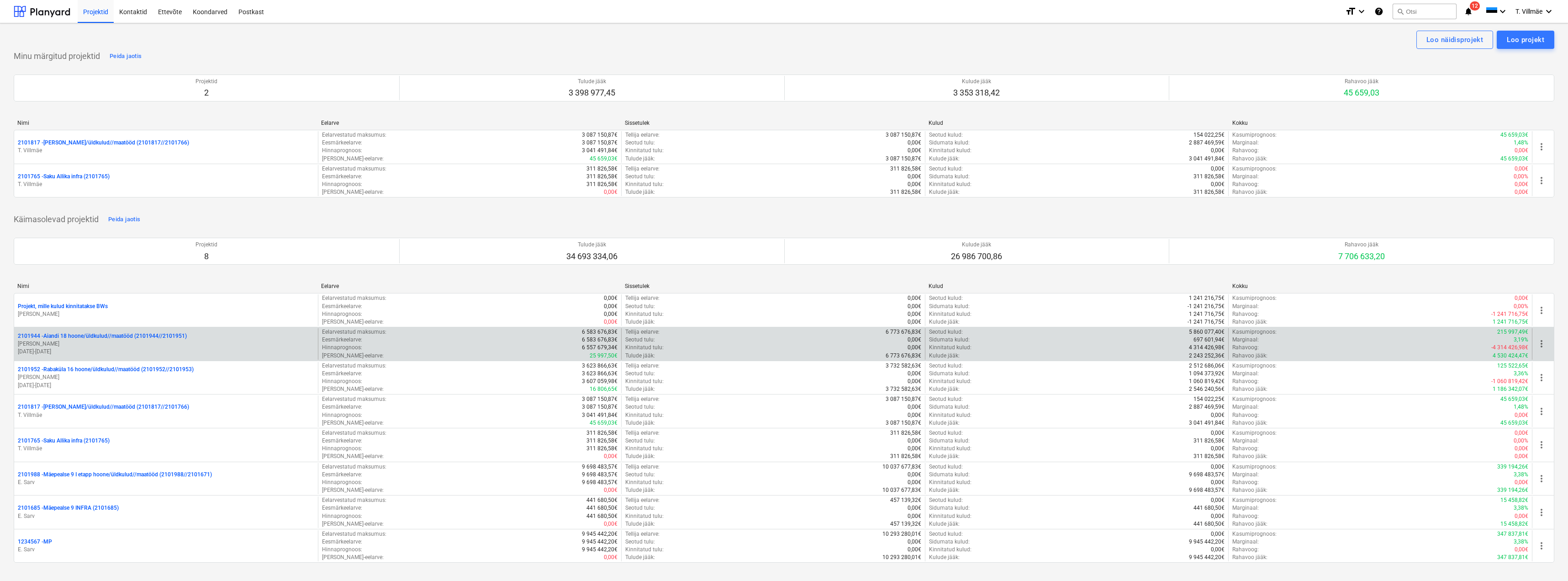
click at [70, 340] on p "[PERSON_NAME]" at bounding box center [166, 344] width 297 height 8
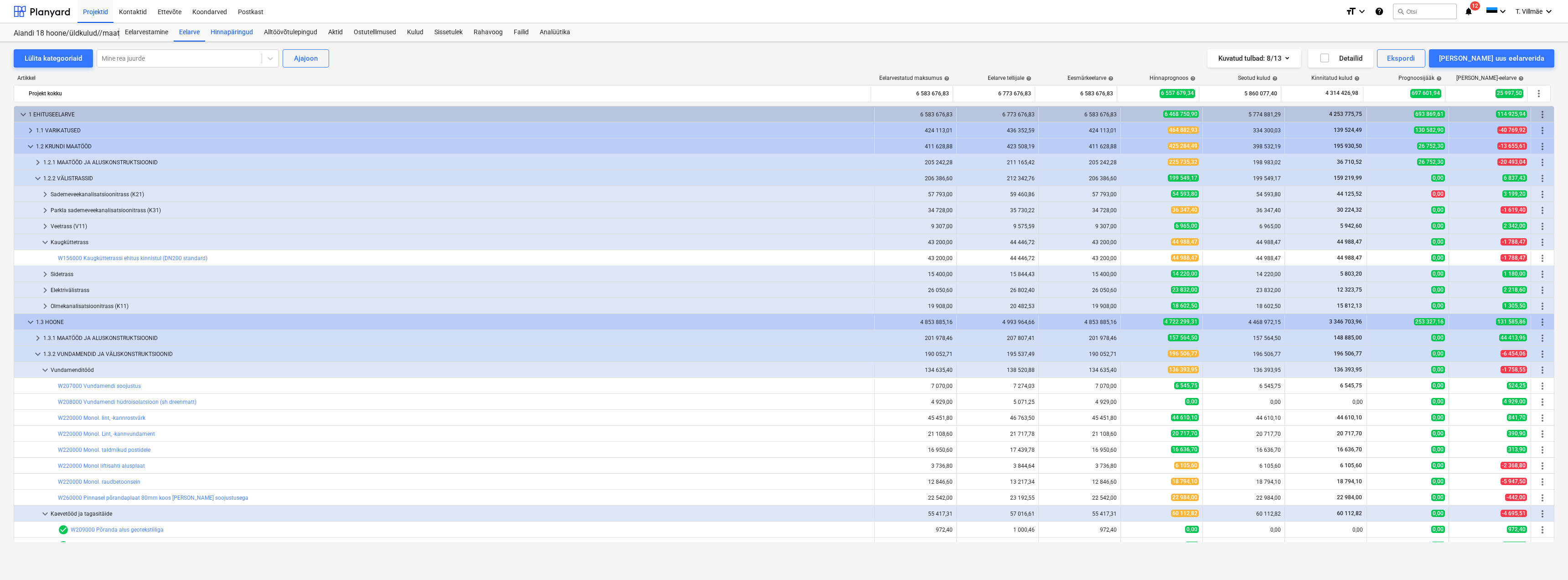
click at [234, 36] on div "Hinnapäringud" at bounding box center [232, 32] width 54 height 18
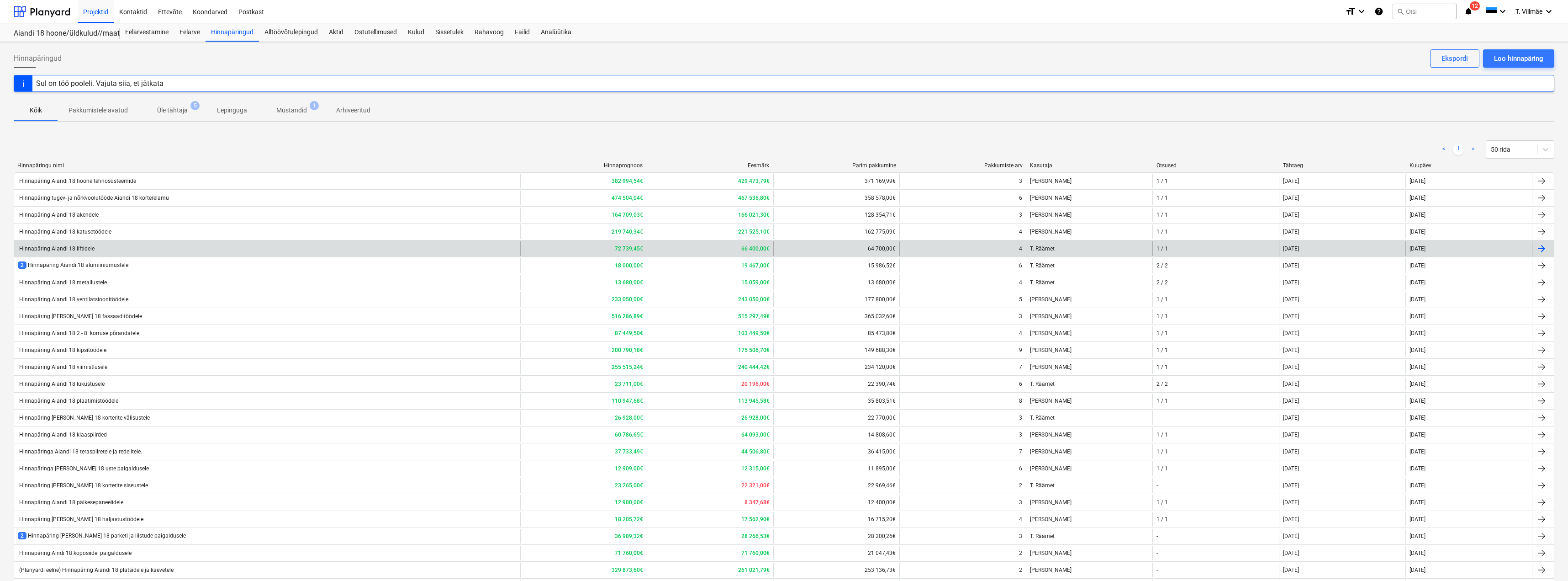
click at [70, 251] on div "Hinnapäring Aiandi 18 liftidele" at bounding box center [57, 248] width 77 height 7
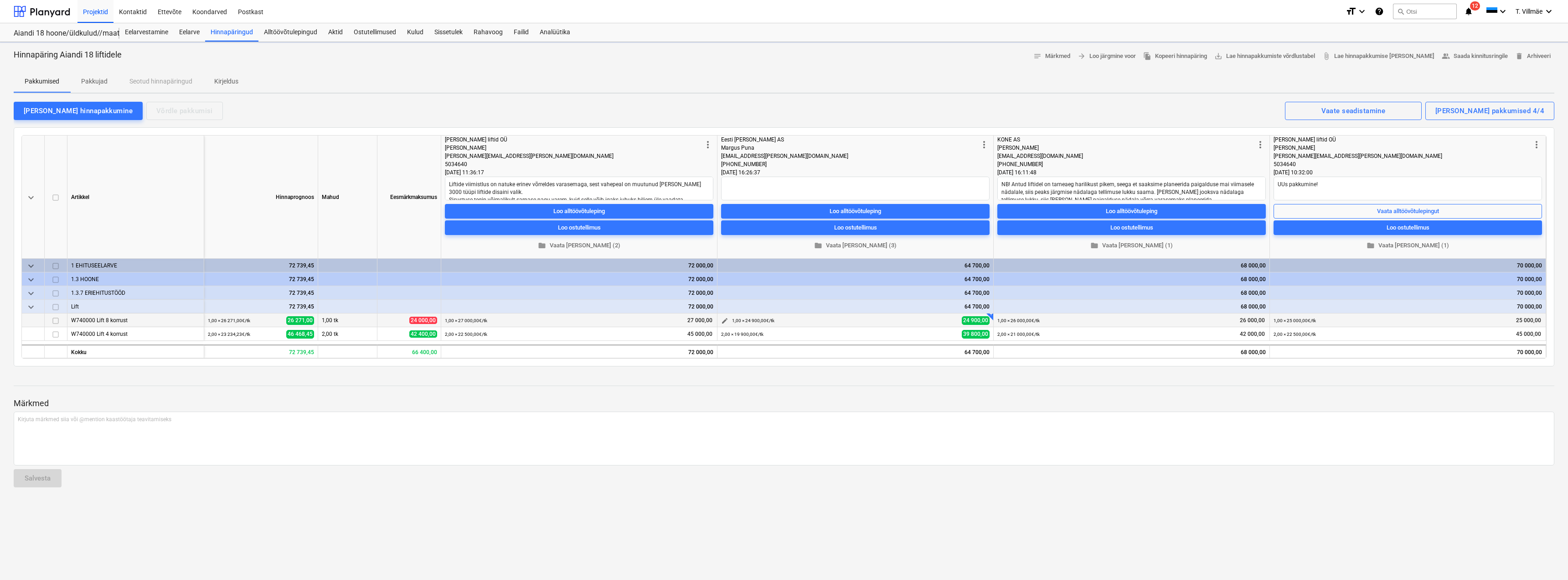
type textarea "x"
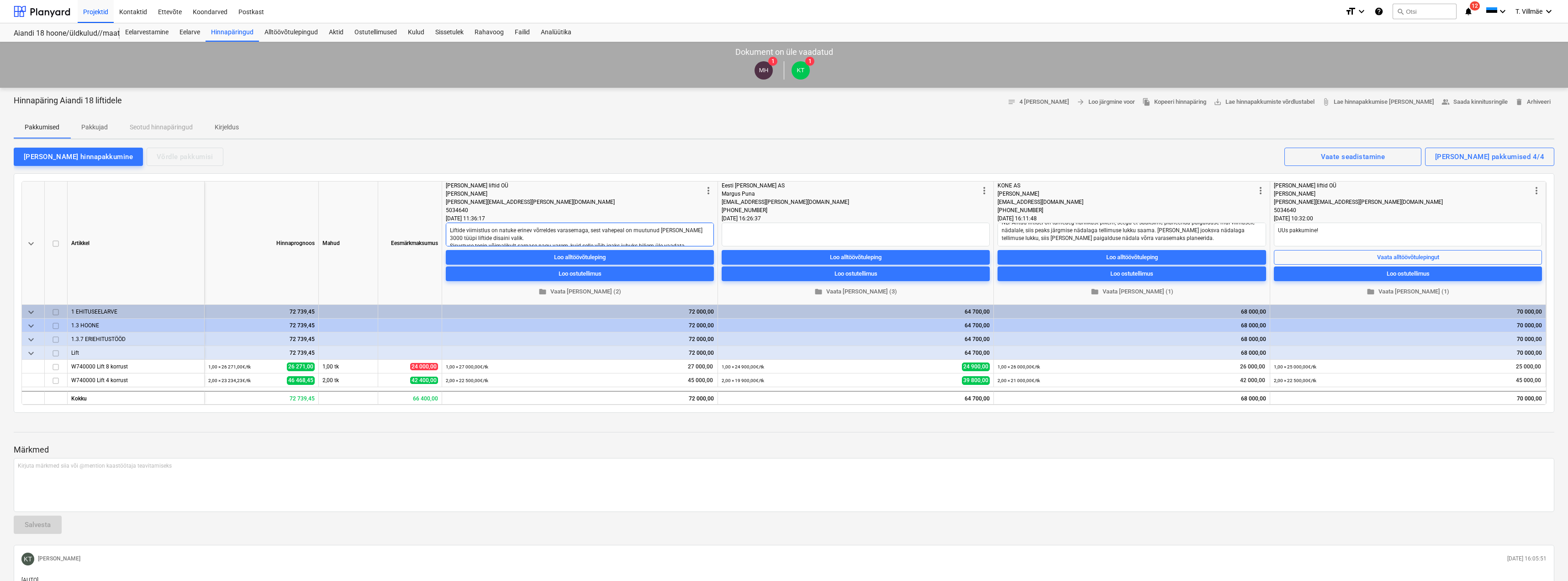
scroll to position [8, 0]
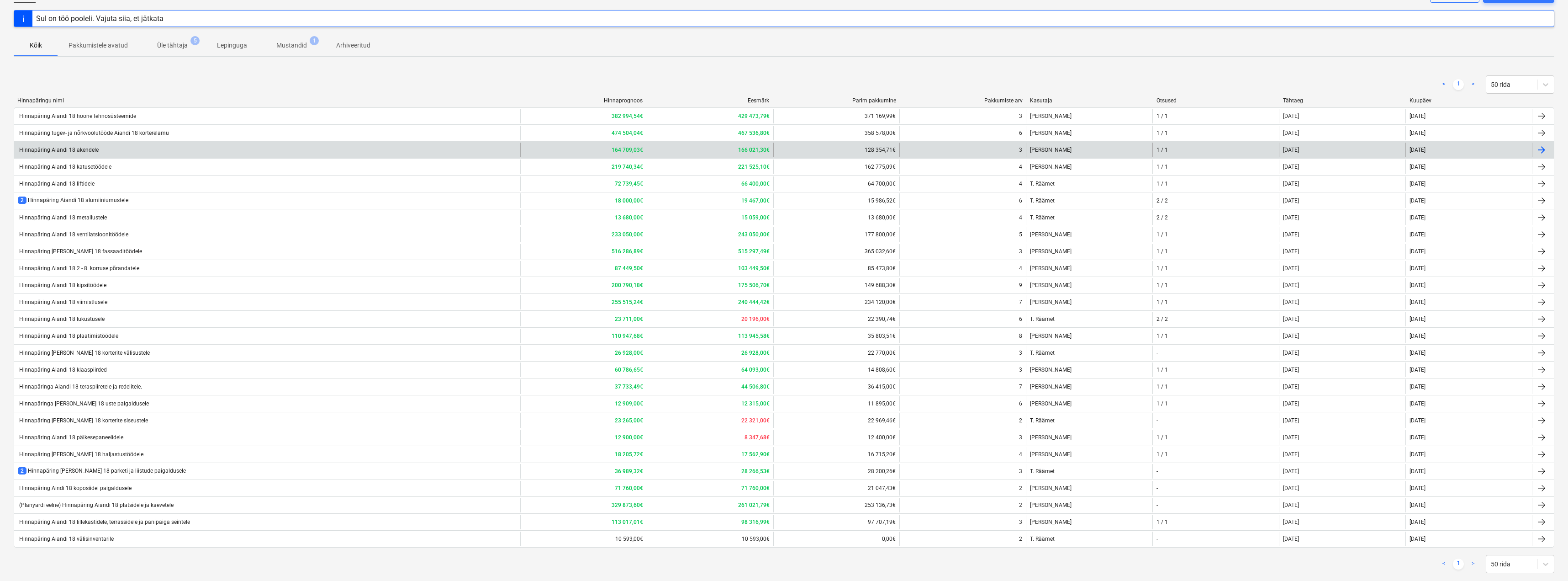
scroll to position [83, 0]
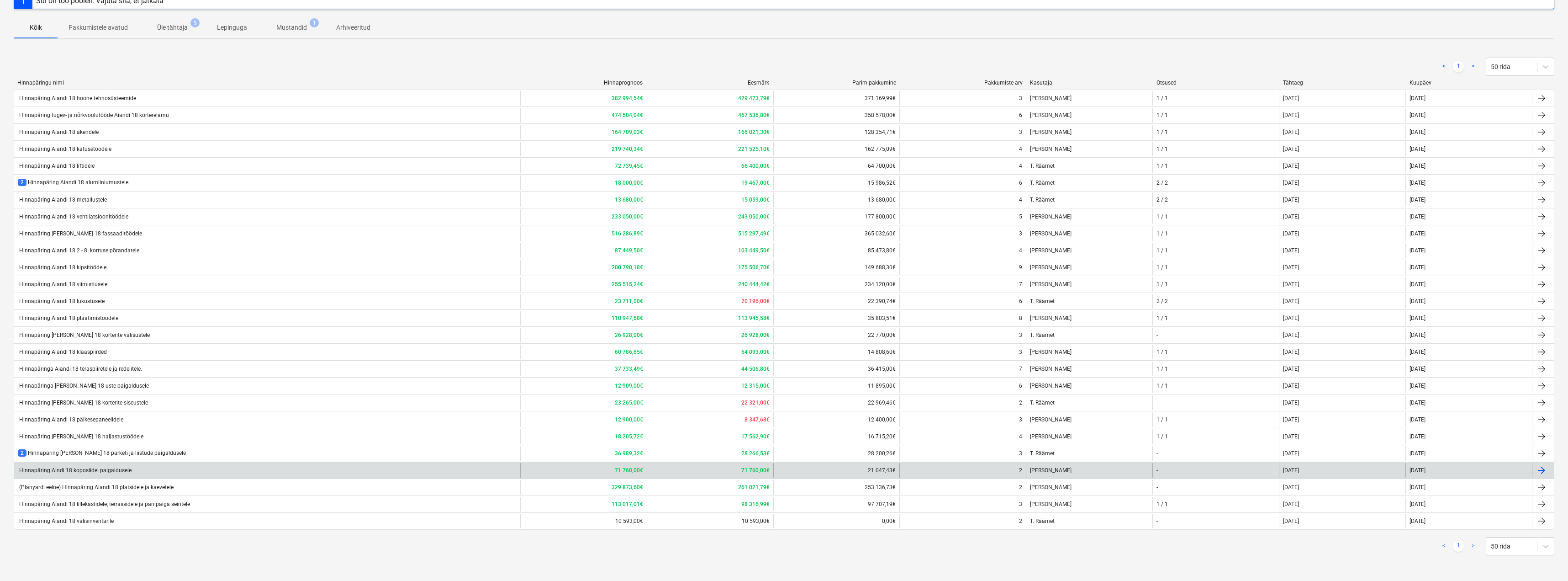
click at [97, 472] on div "Hinnapäring Aindi 18 koposiidei paigaldusele" at bounding box center [75, 470] width 113 height 7
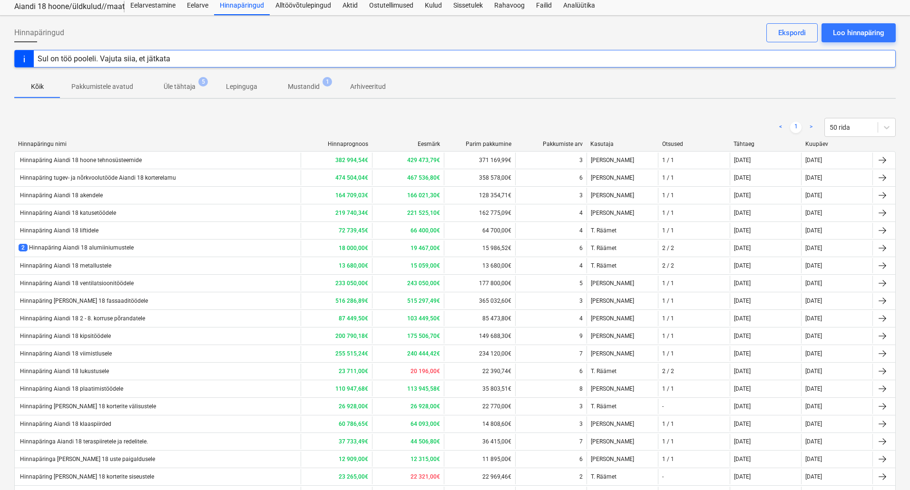
scroll to position [48, 0]
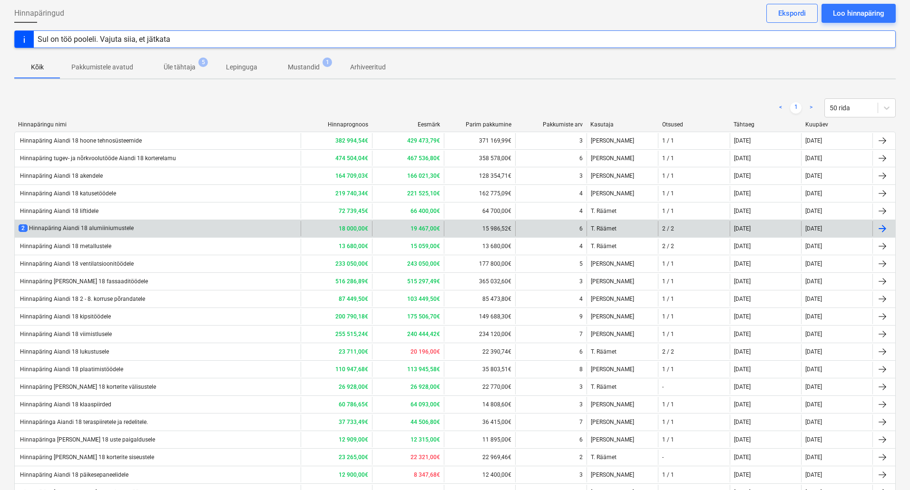
click at [335, 235] on div "18 000,00€" at bounding box center [336, 228] width 71 height 15
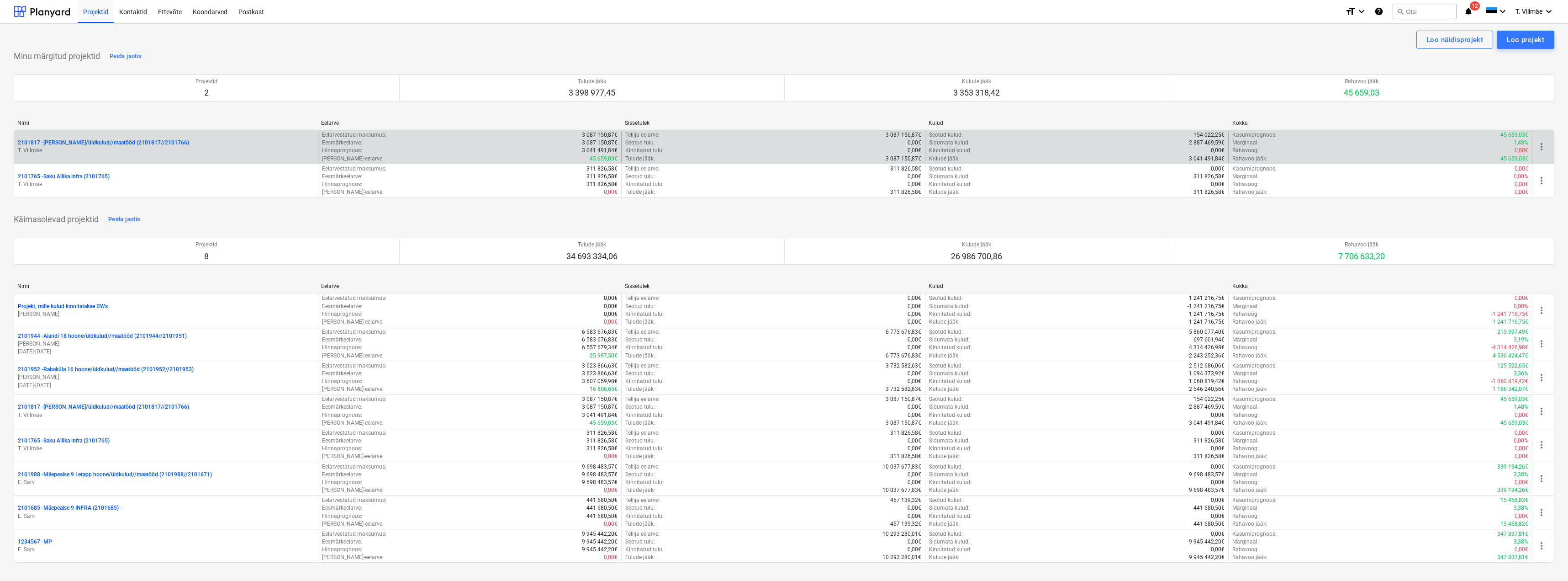
click at [109, 149] on p "T. Villmäe" at bounding box center [166, 151] width 297 height 8
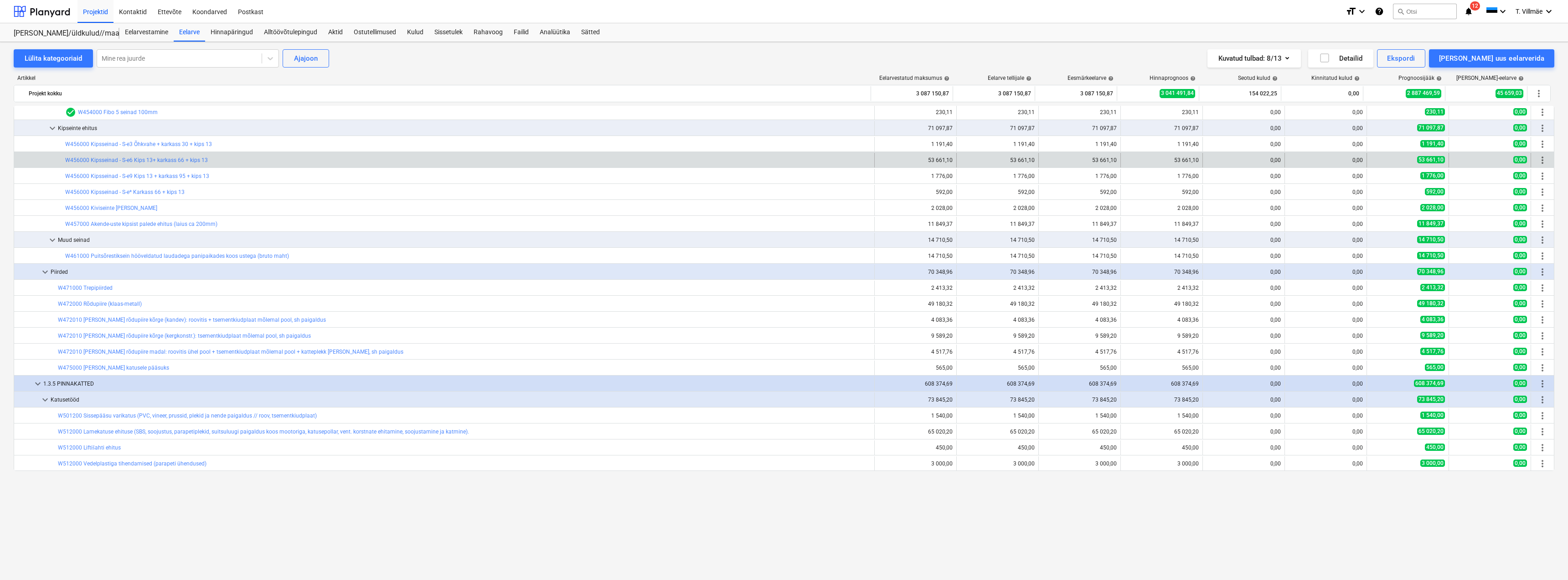
scroll to position [1459, 0]
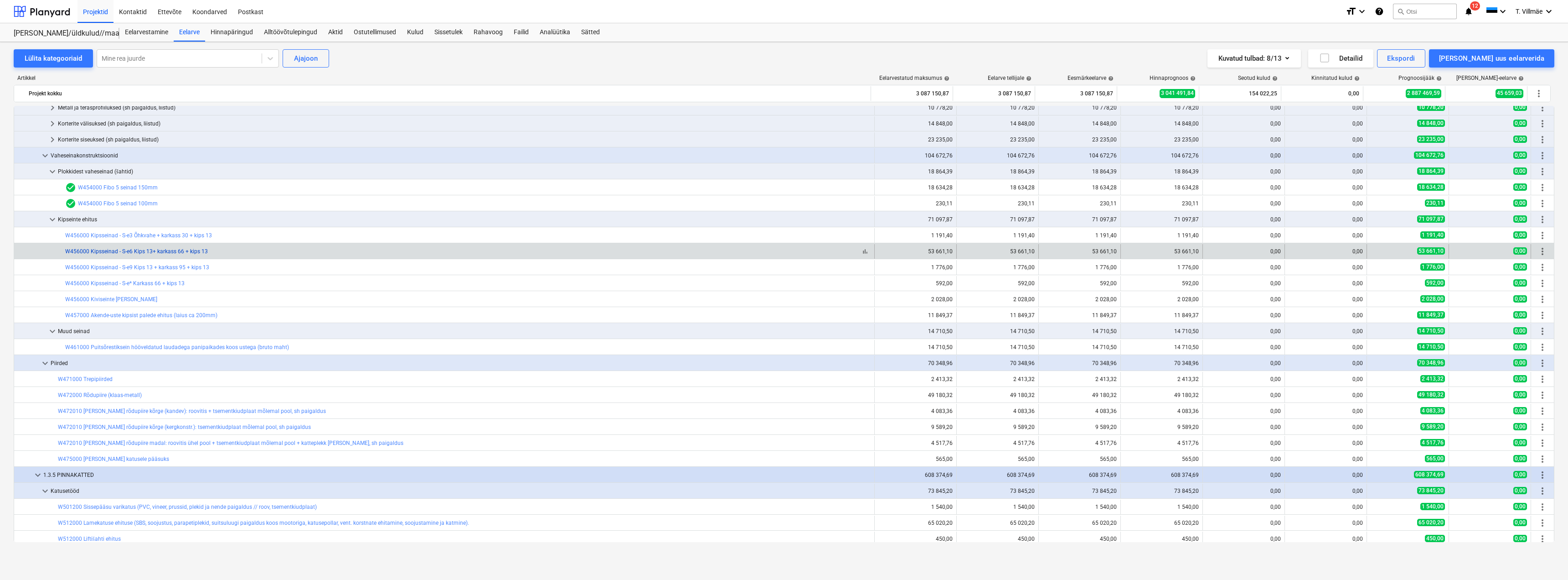
click at [159, 251] on link "W456000 Kipsseinad - S-e6 Kips 13+ karkass 66 + kips 13" at bounding box center [136, 251] width 143 height 7
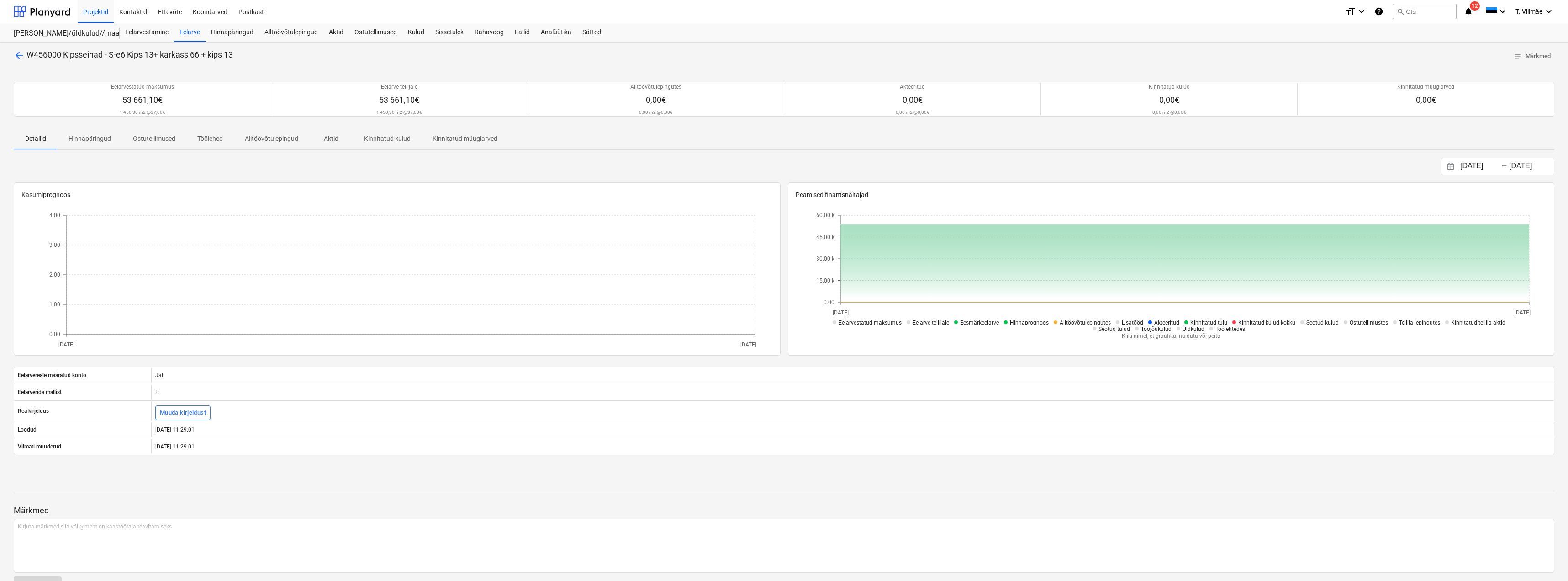
click at [20, 54] on span "arrow_back" at bounding box center [18, 55] width 11 height 11
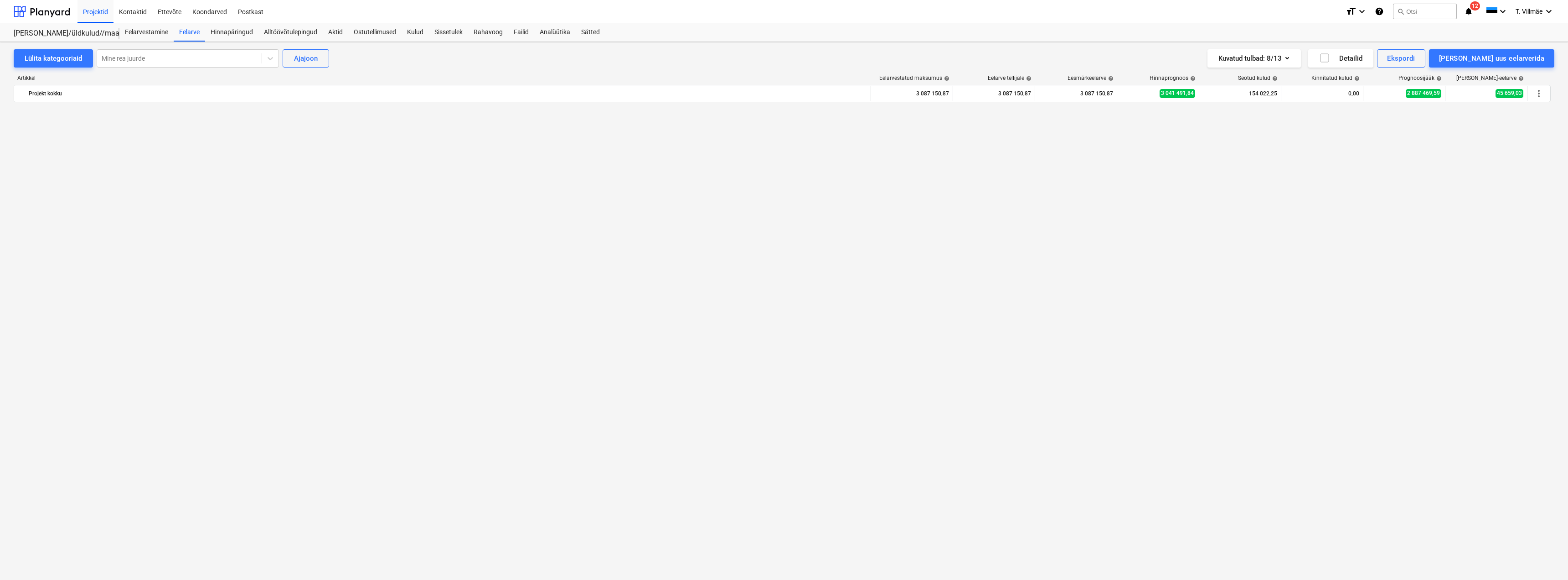
scroll to position [1459, 0]
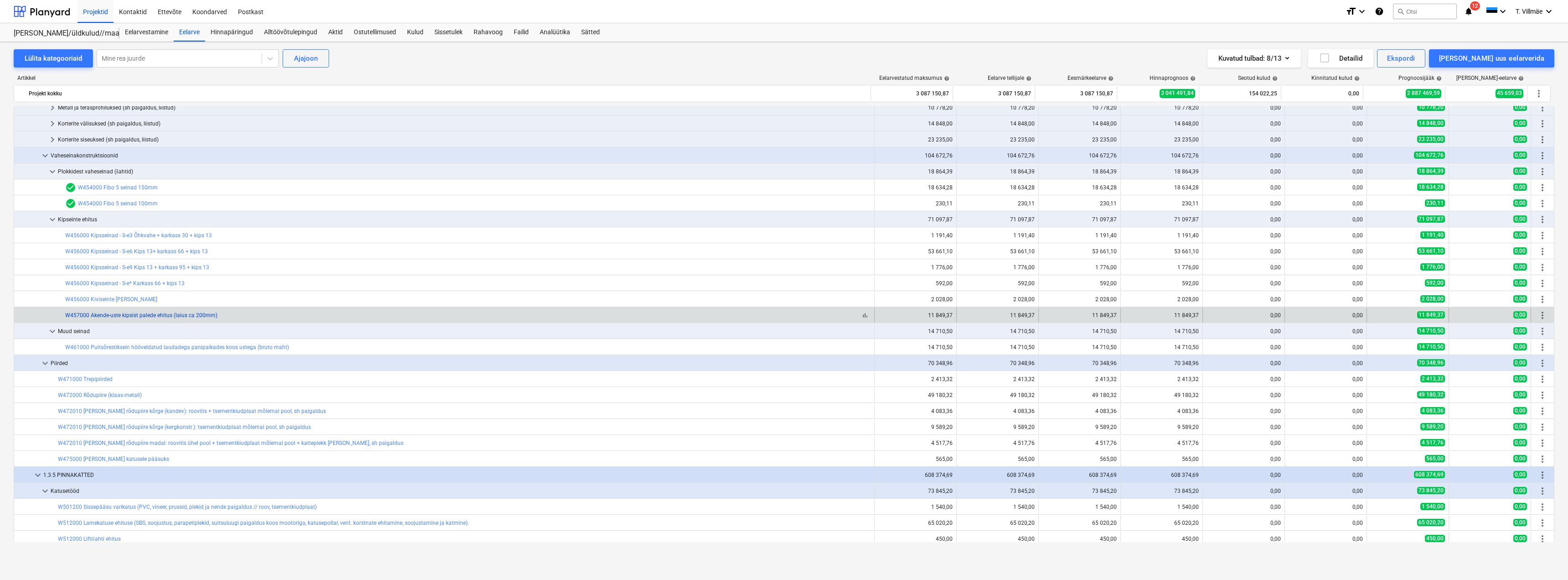
click at [152, 315] on link "W457000 Akende-uste kipsist palede ehitus (laius ca 200mm)" at bounding box center [141, 314] width 152 height 7
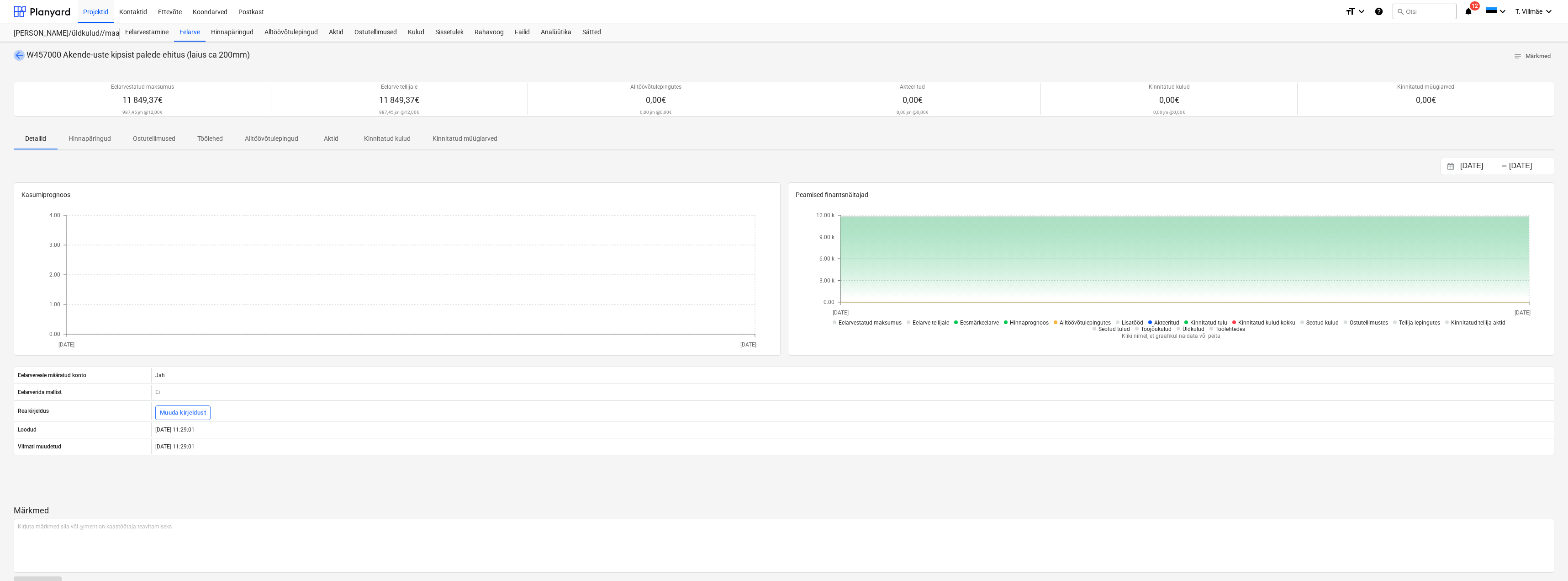
click at [21, 53] on span "arrow_back" at bounding box center [18, 55] width 11 height 11
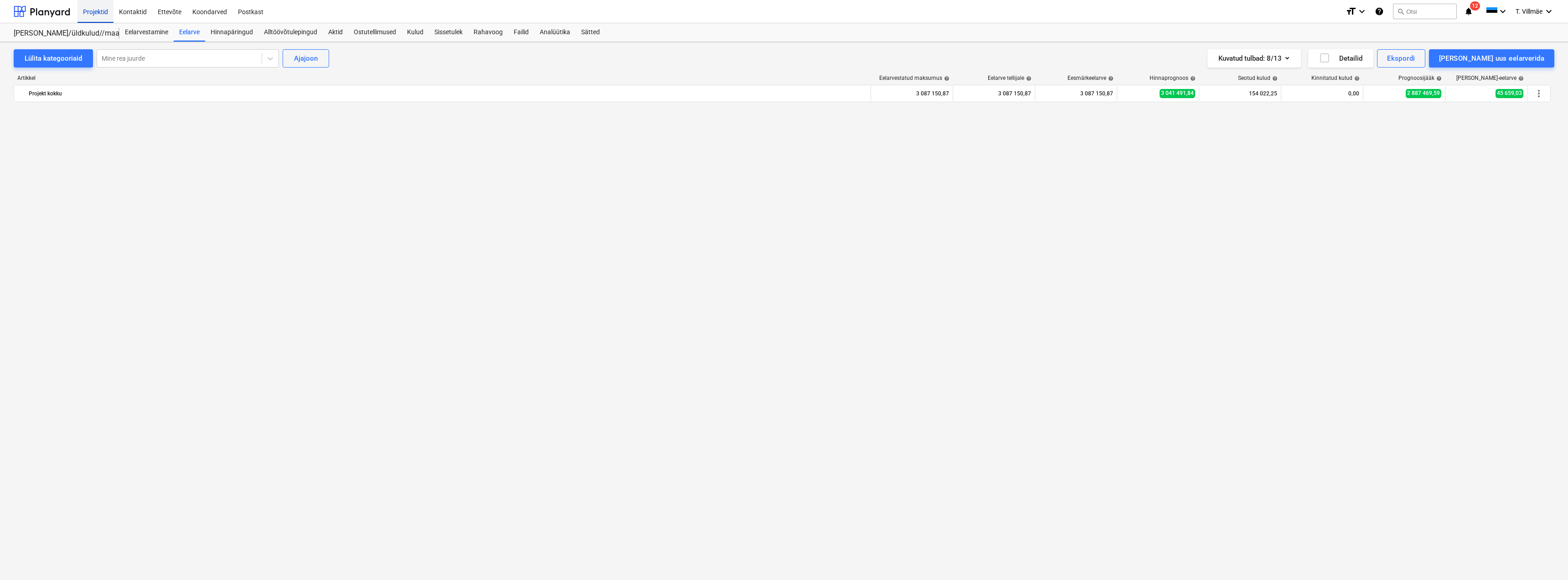
scroll to position [1459, 0]
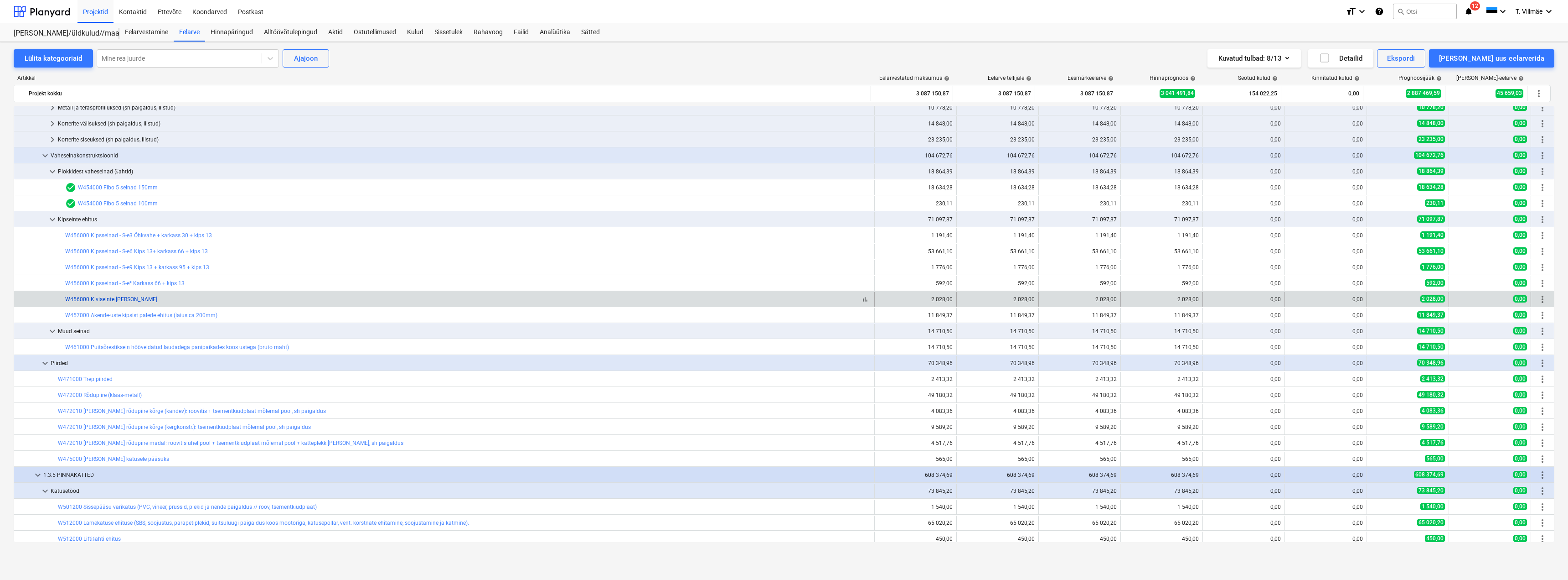
click at [128, 299] on link "W456000 Kiviseinte [PERSON_NAME]" at bounding box center [111, 299] width 92 height 7
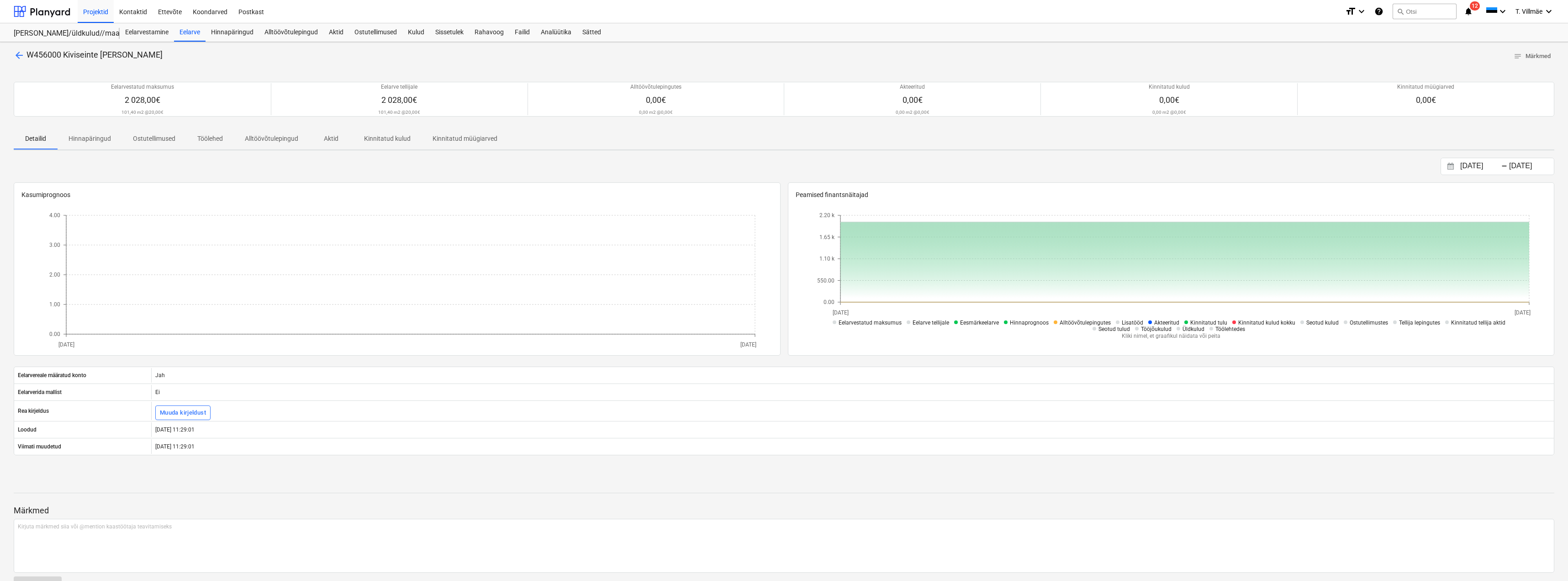
click at [21, 54] on span "arrow_back" at bounding box center [18, 55] width 11 height 11
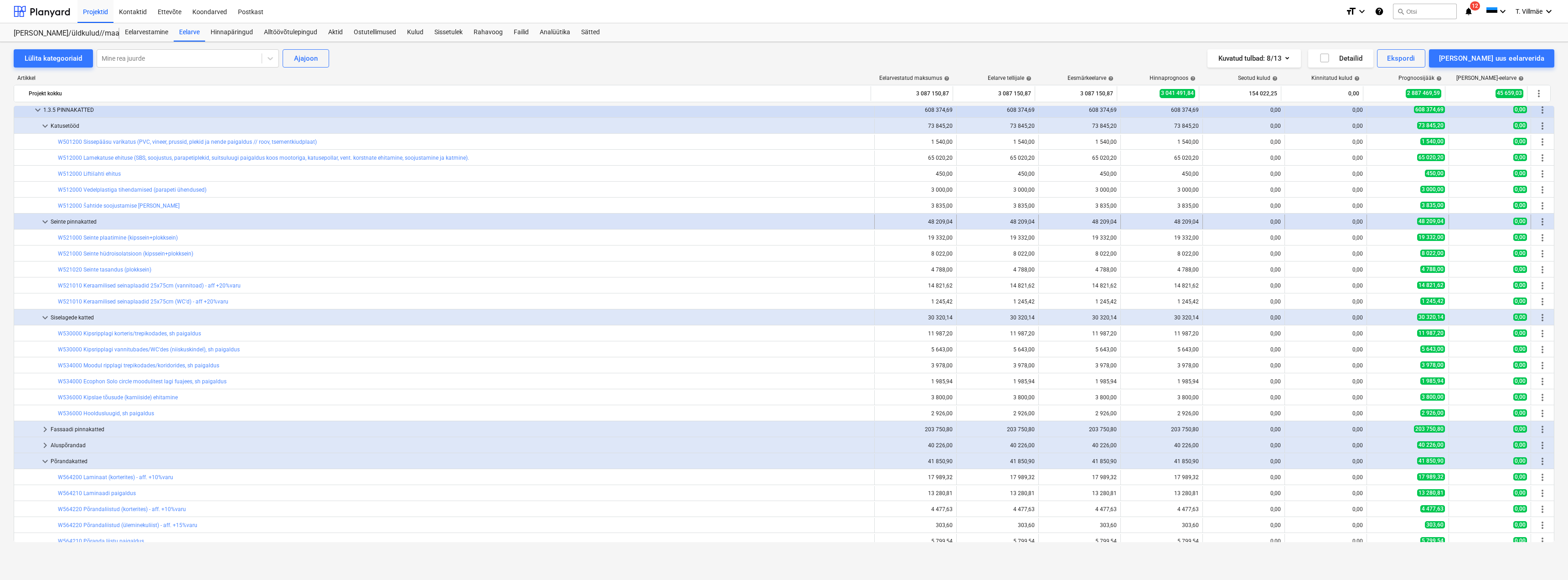
scroll to position [1778, 0]
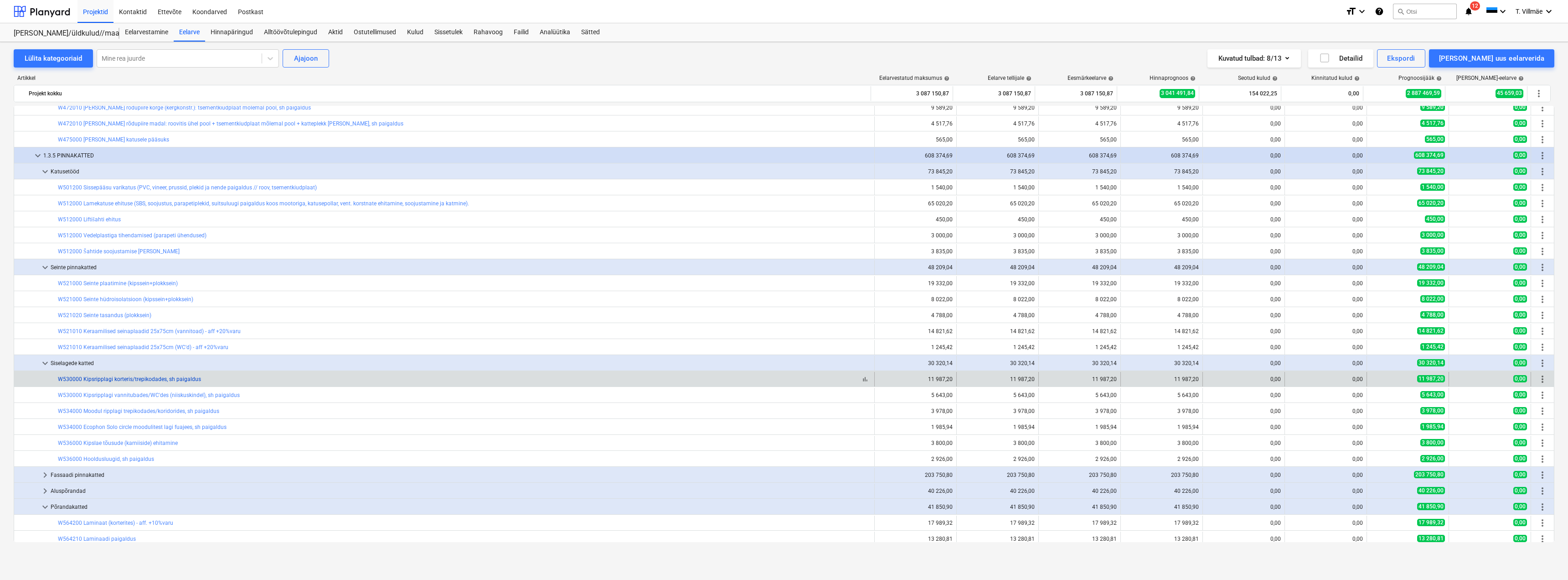
click at [138, 380] on link "W530000 Kipsripplagi korteris/trepikodades, sh paigaldus" at bounding box center [128, 379] width 143 height 7
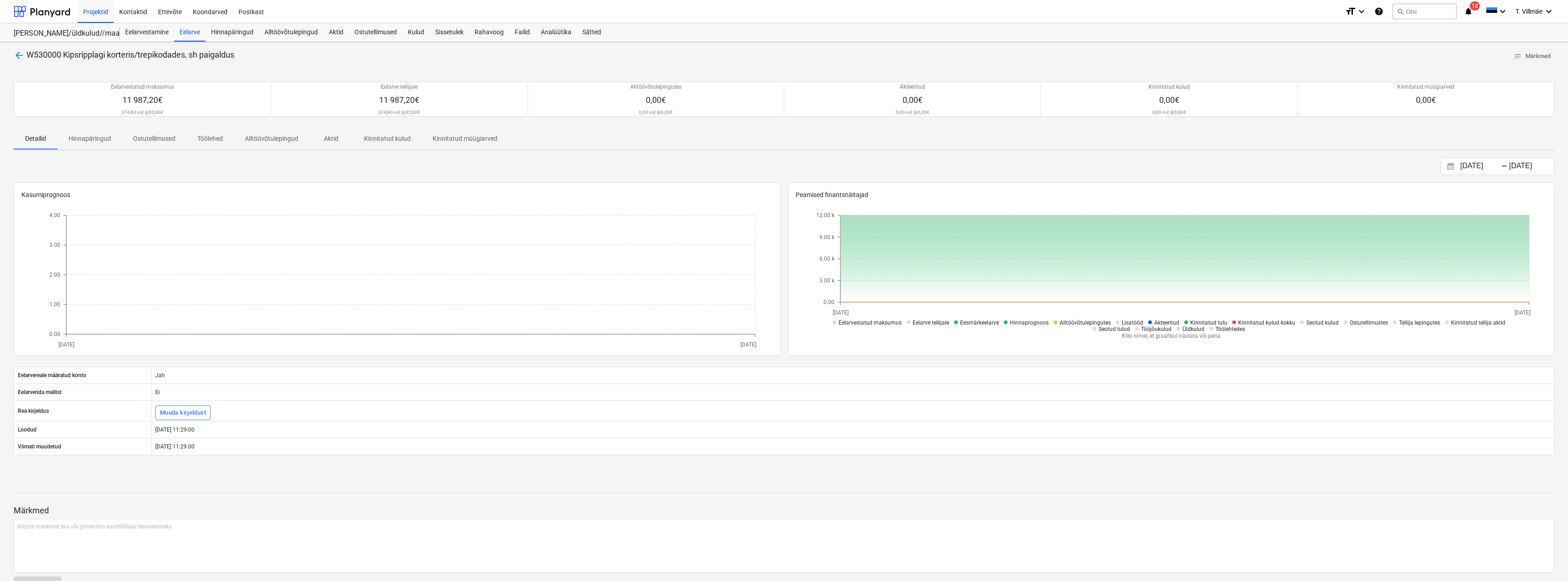
click at [21, 52] on span "arrow_back" at bounding box center [18, 55] width 11 height 11
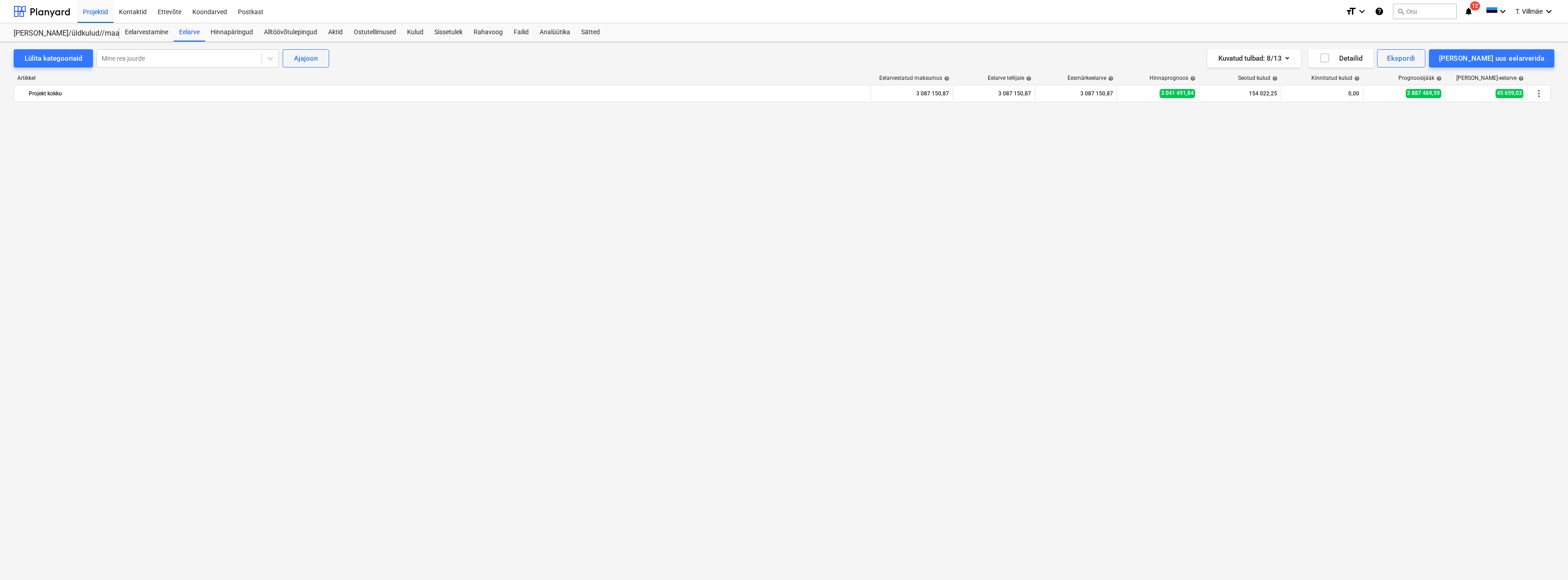
scroll to position [1778, 0]
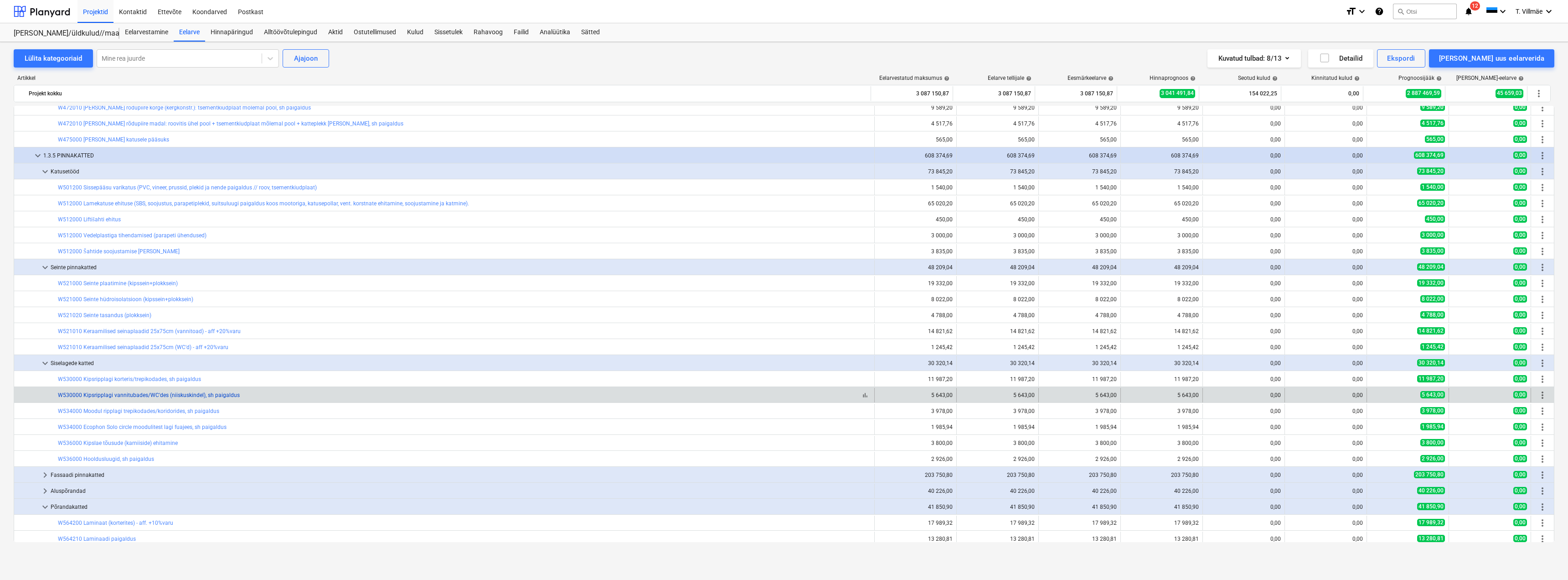
click at [109, 396] on link "W530000 Kipsripplagi vannitubades/WC'des (niiskuskindel), sh paigaldus" at bounding box center [149, 395] width 182 height 7
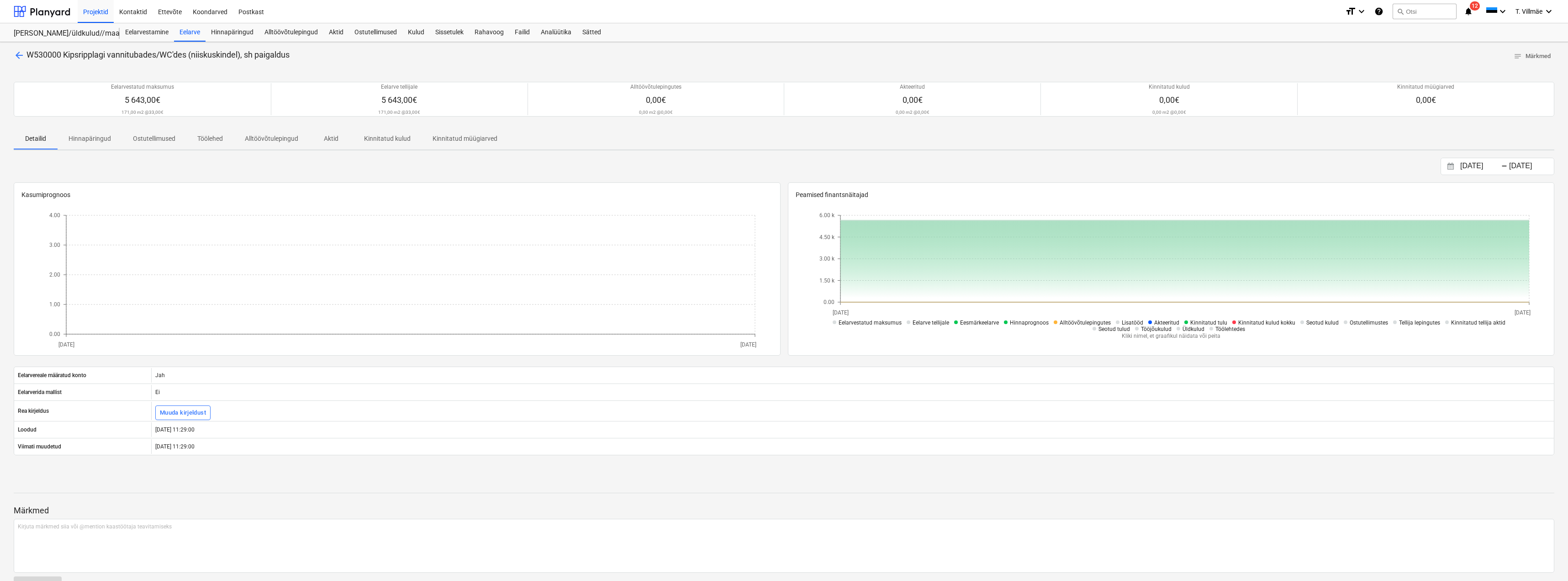
click at [19, 52] on span "arrow_back" at bounding box center [18, 55] width 11 height 11
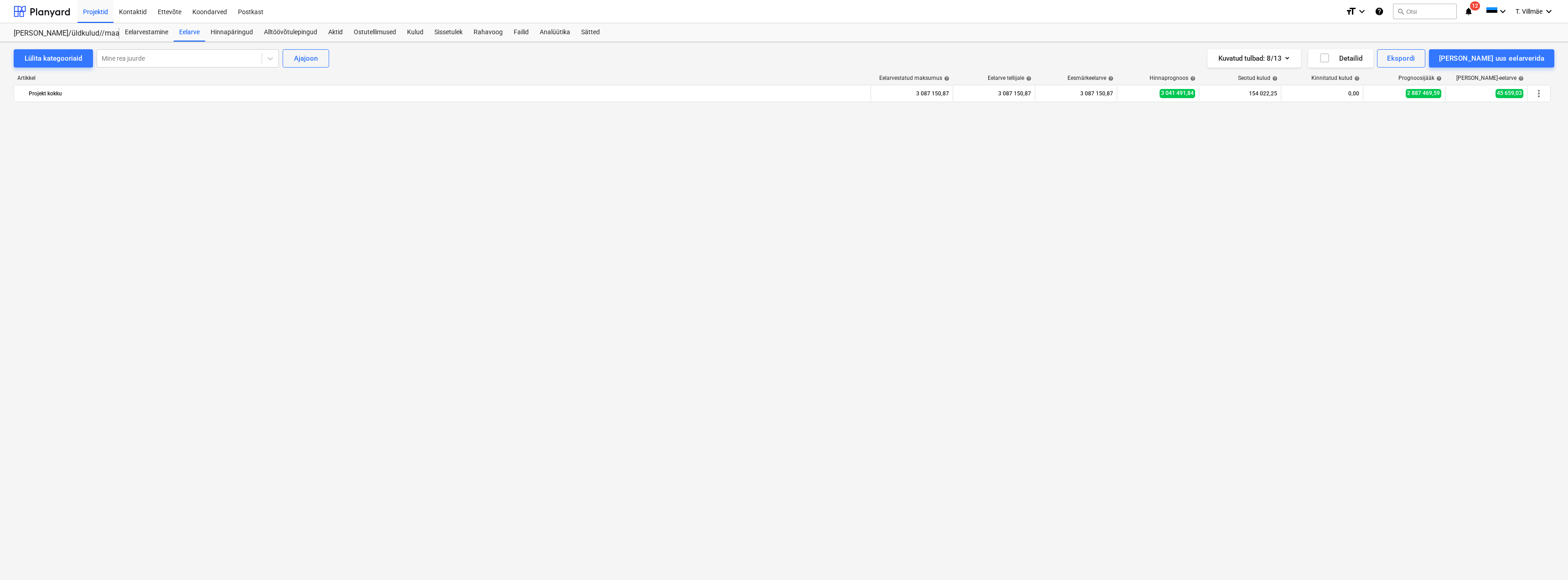
scroll to position [1778, 0]
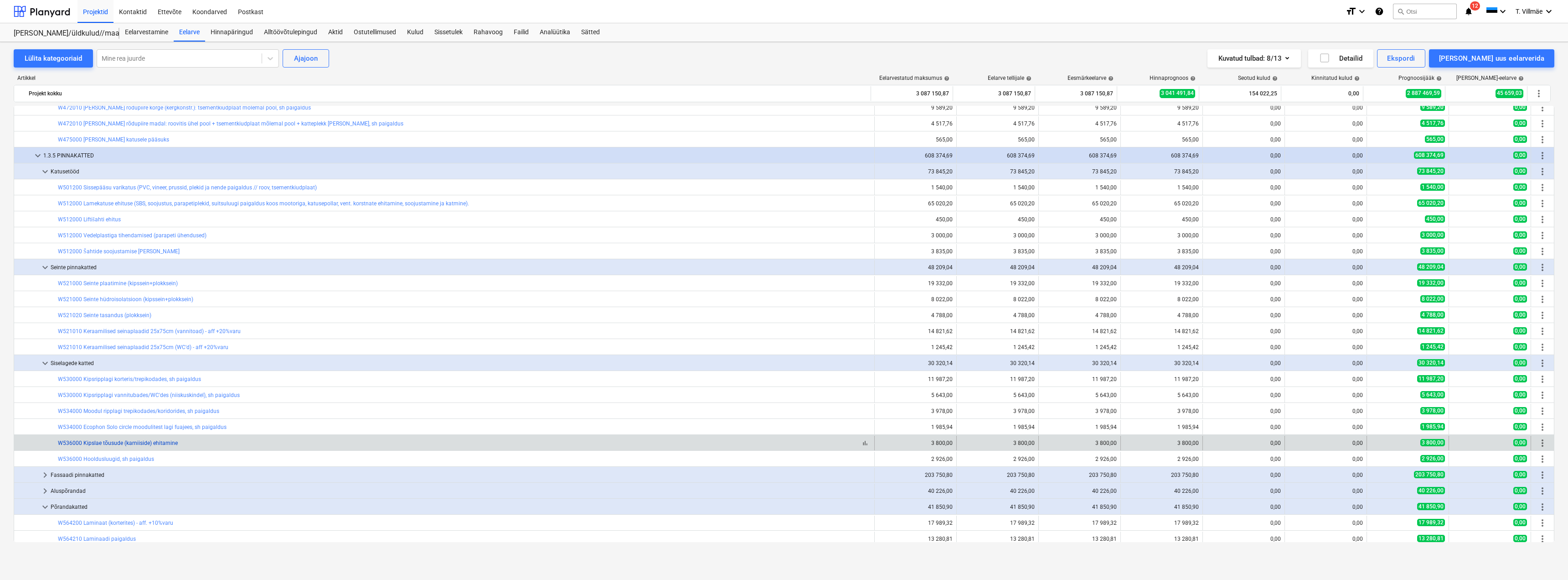
click at [141, 445] on link "W536000 Kipslae tõusude (karniiside) ehitamine" at bounding box center [117, 443] width 120 height 7
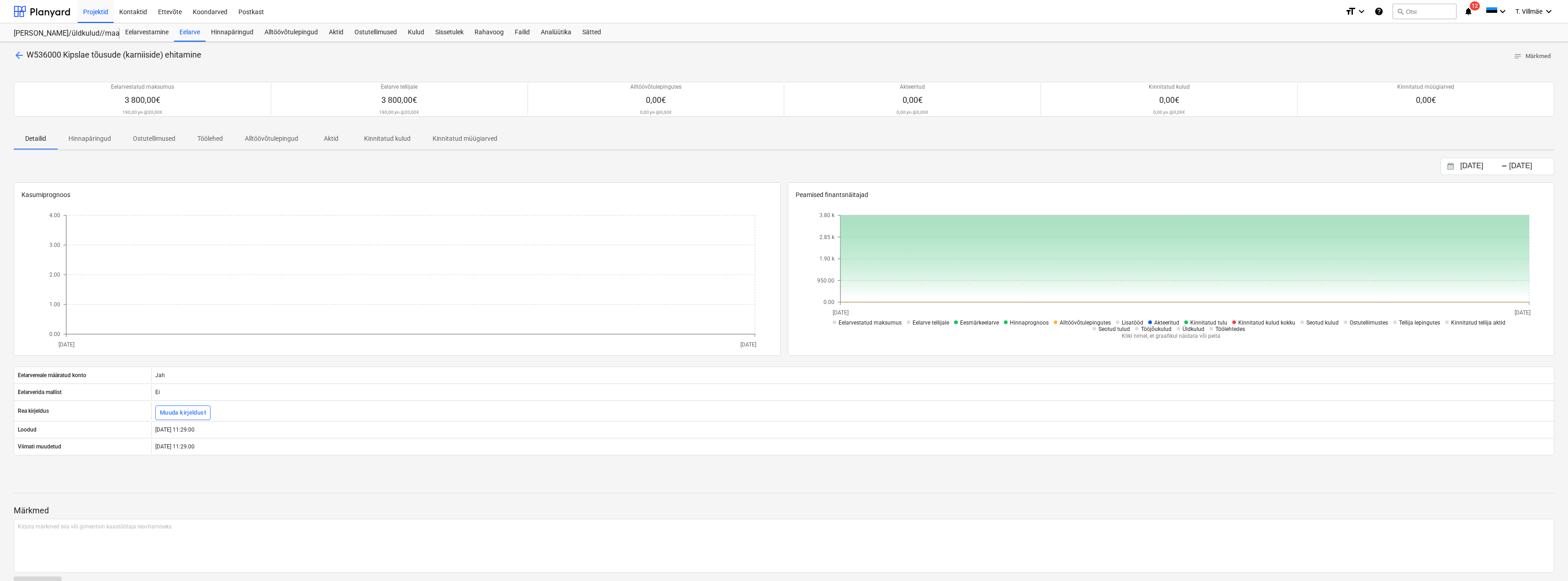
click at [18, 56] on span "arrow_back" at bounding box center [18, 55] width 11 height 11
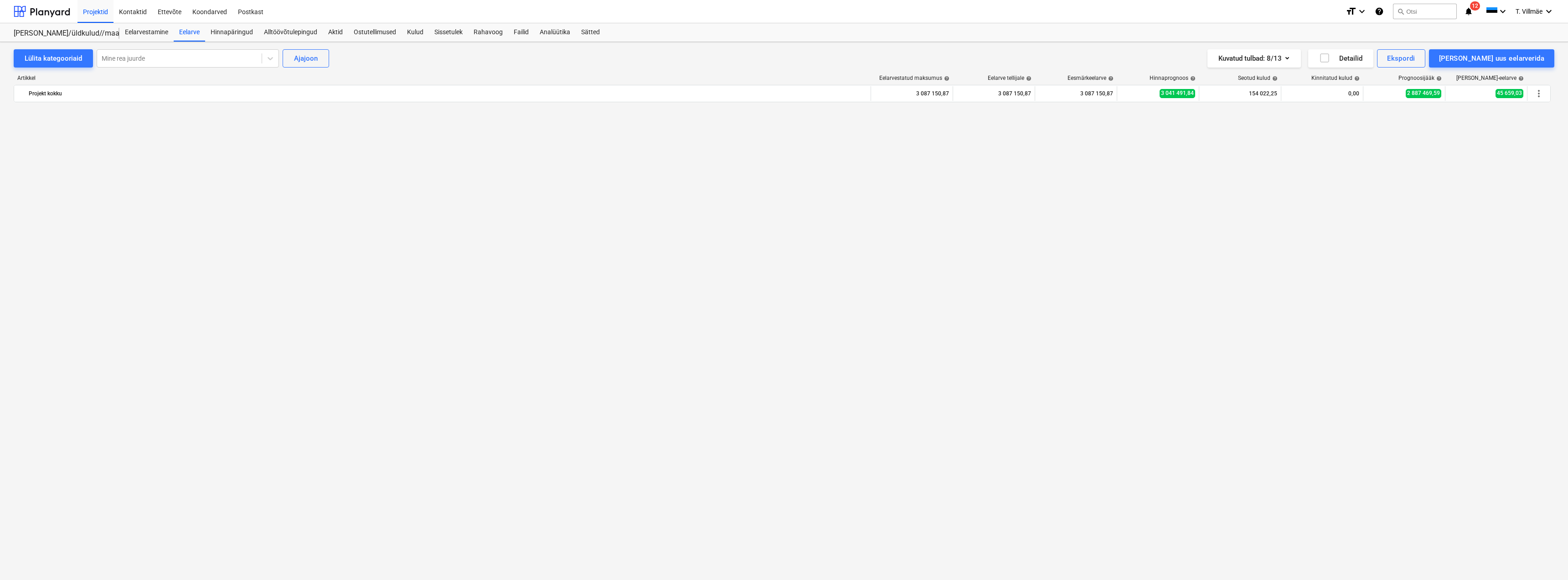
scroll to position [1778, 0]
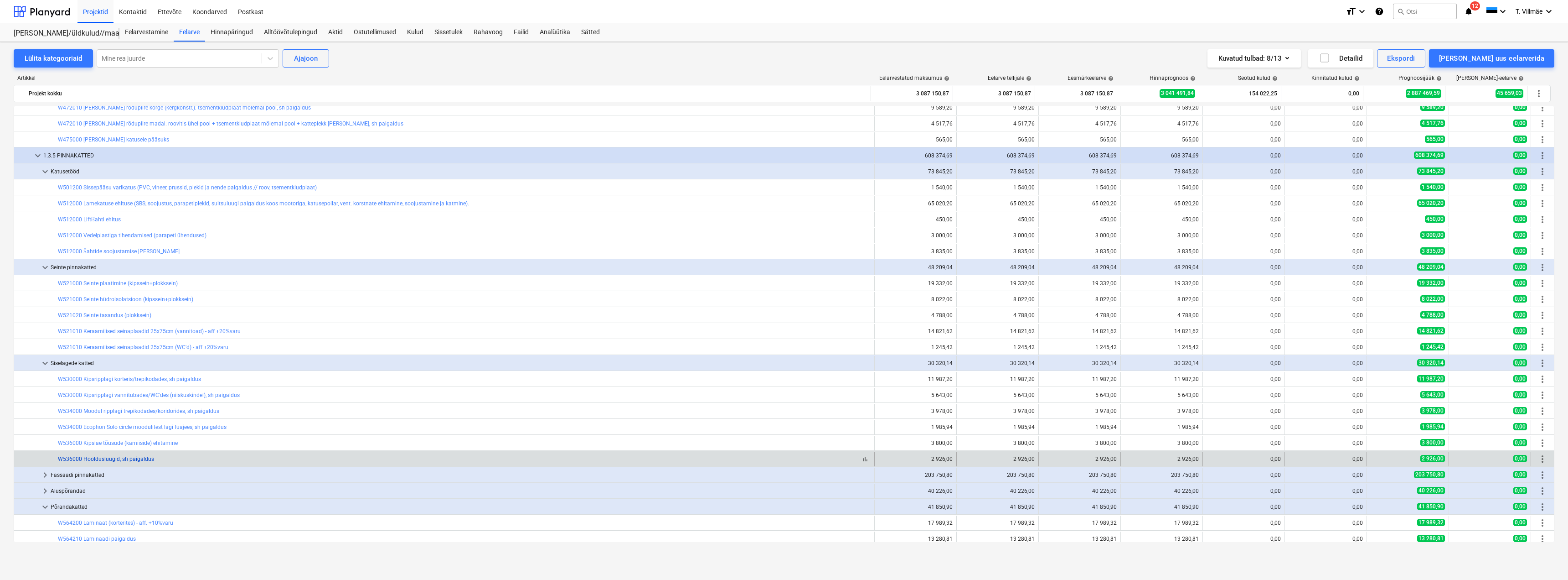
click at [106, 460] on link "W536000 Hooldusluugid, sh paigaldus" at bounding box center [105, 458] width 96 height 7
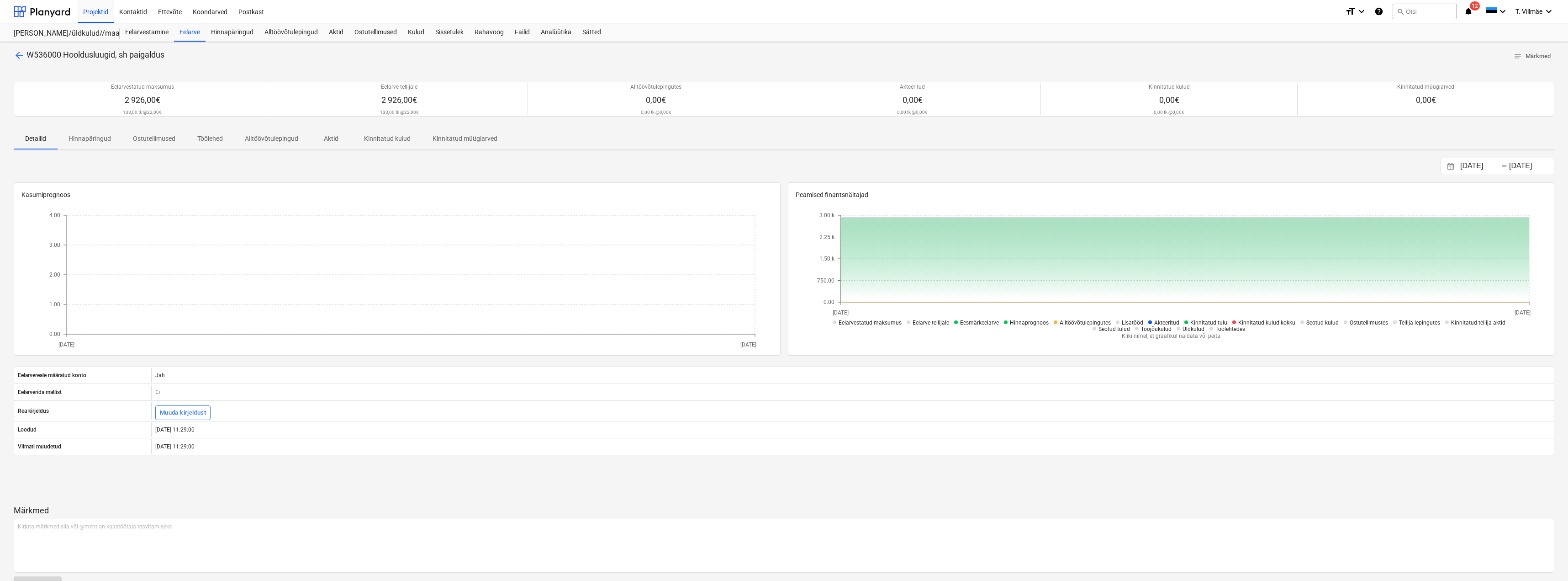
click at [18, 53] on span "arrow_back" at bounding box center [18, 55] width 11 height 11
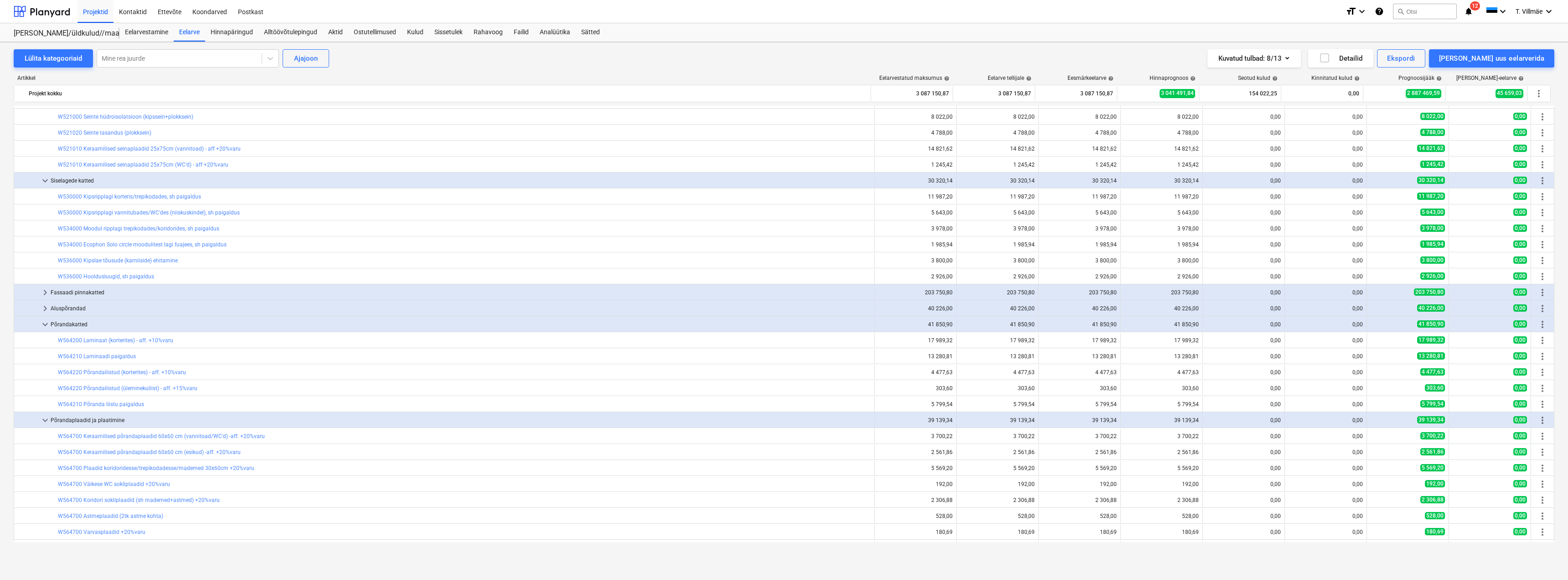
scroll to position [2007, 0]
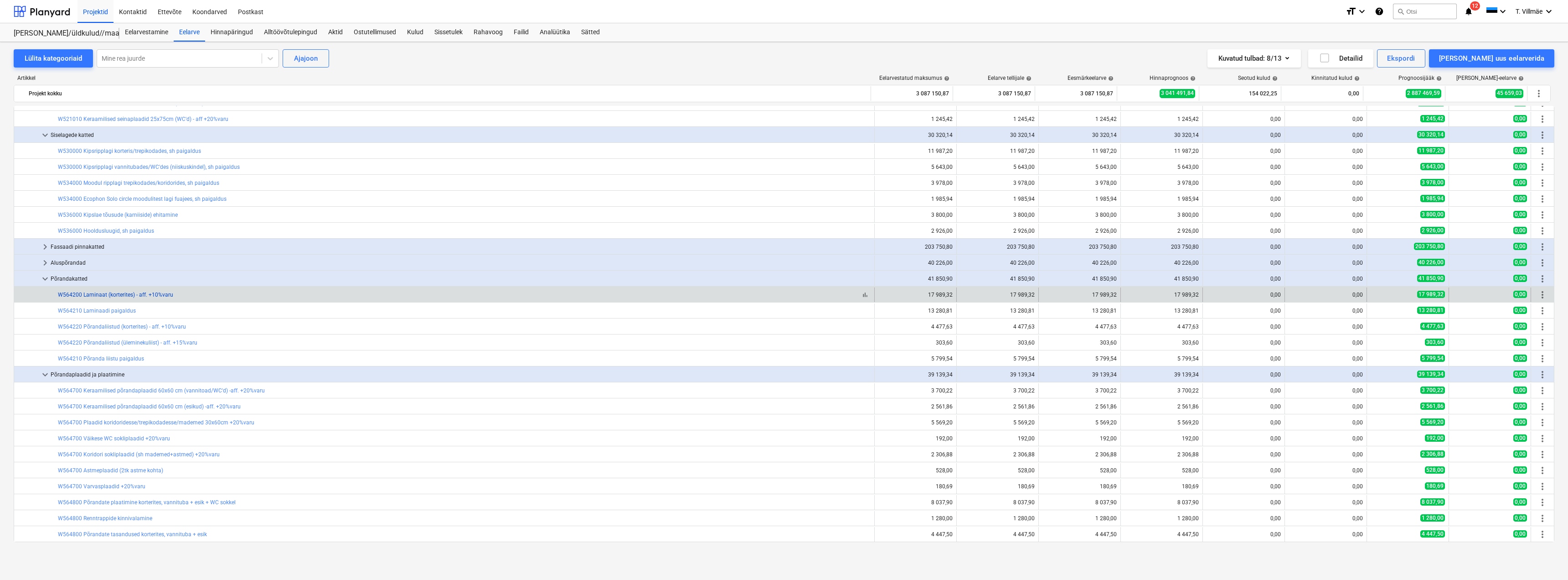
click at [108, 296] on link "W564200 Laminaat (korterites) - aff. +10%varu" at bounding box center [115, 294] width 115 height 7
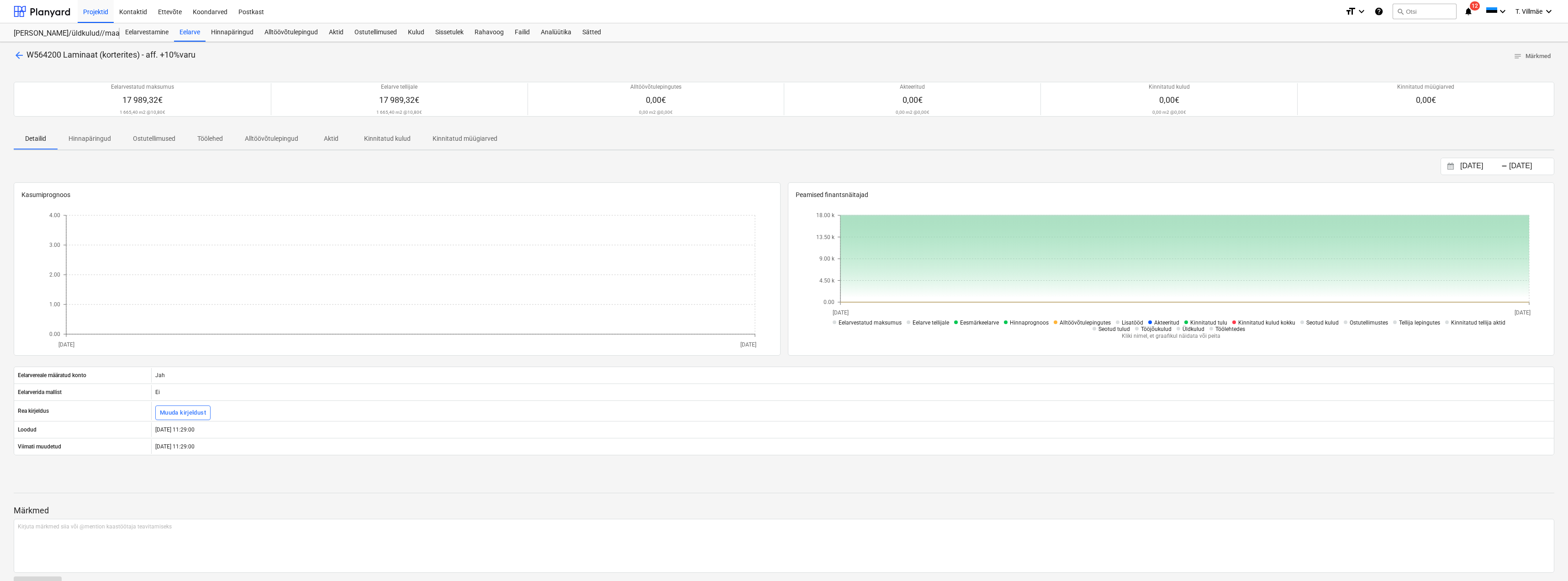
click at [21, 57] on span "arrow_back" at bounding box center [18, 55] width 11 height 11
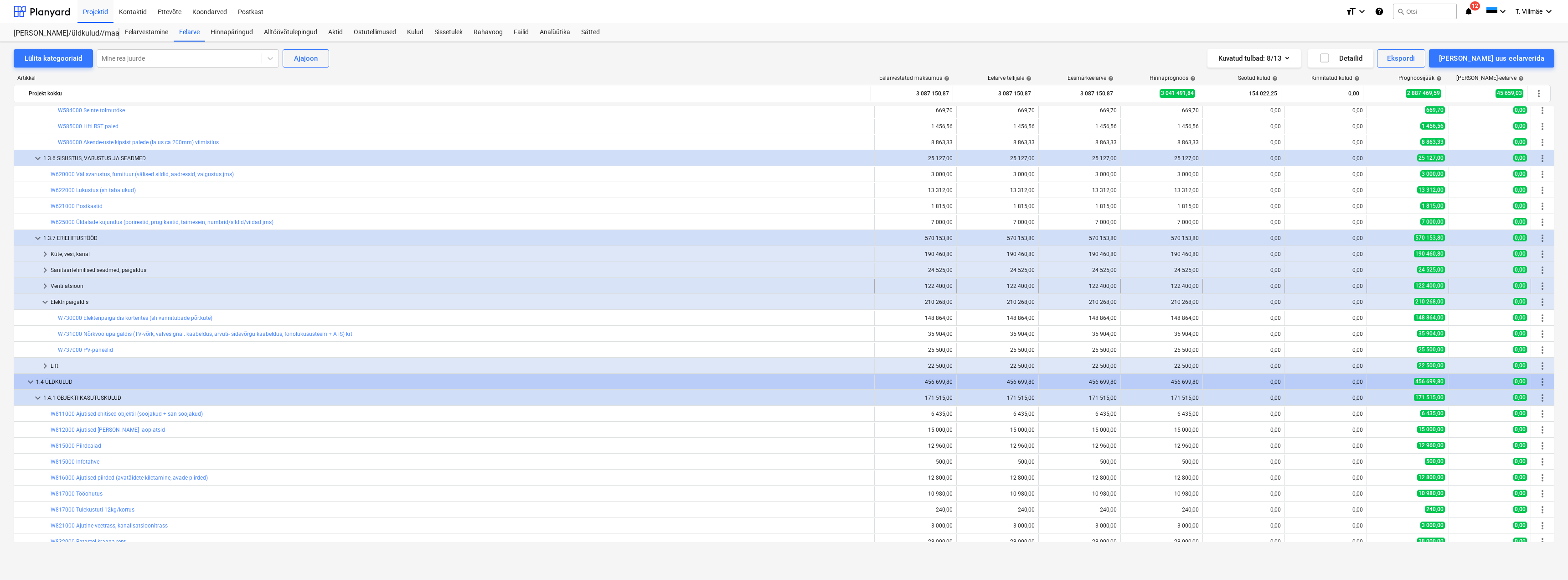
scroll to position [2665, 0]
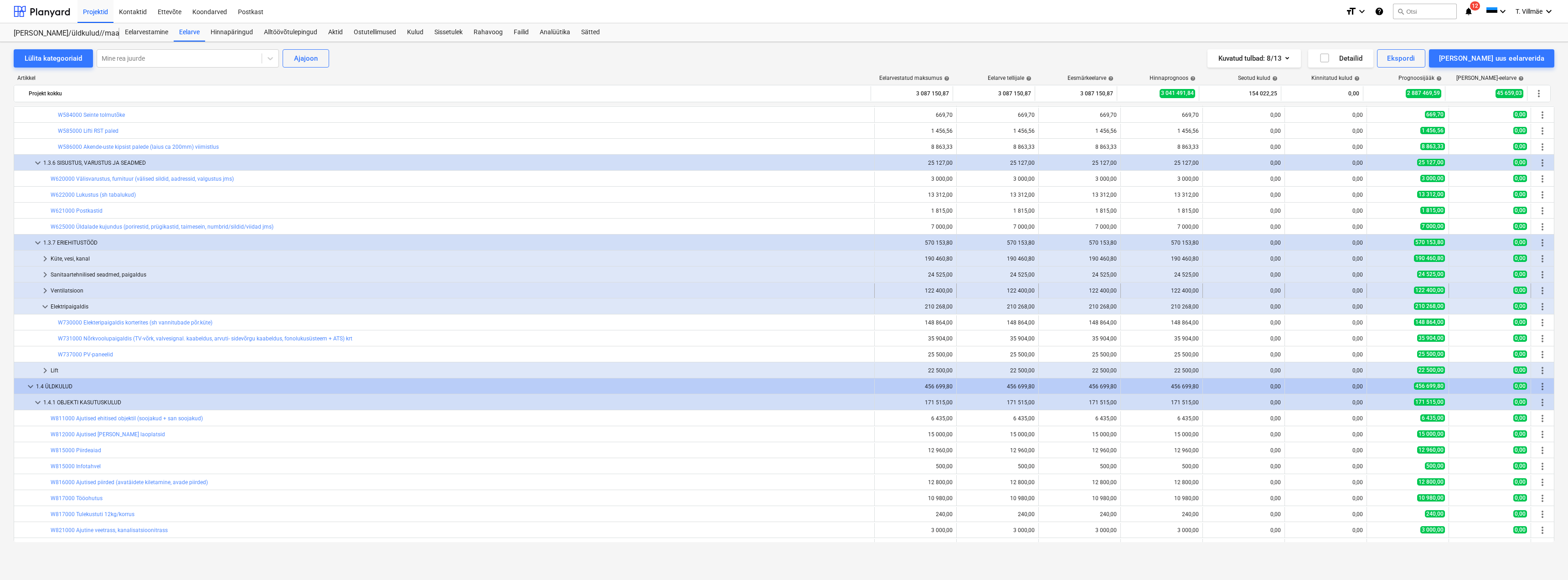
click at [46, 291] on span "keyboard_arrow_right" at bounding box center [44, 290] width 11 height 11
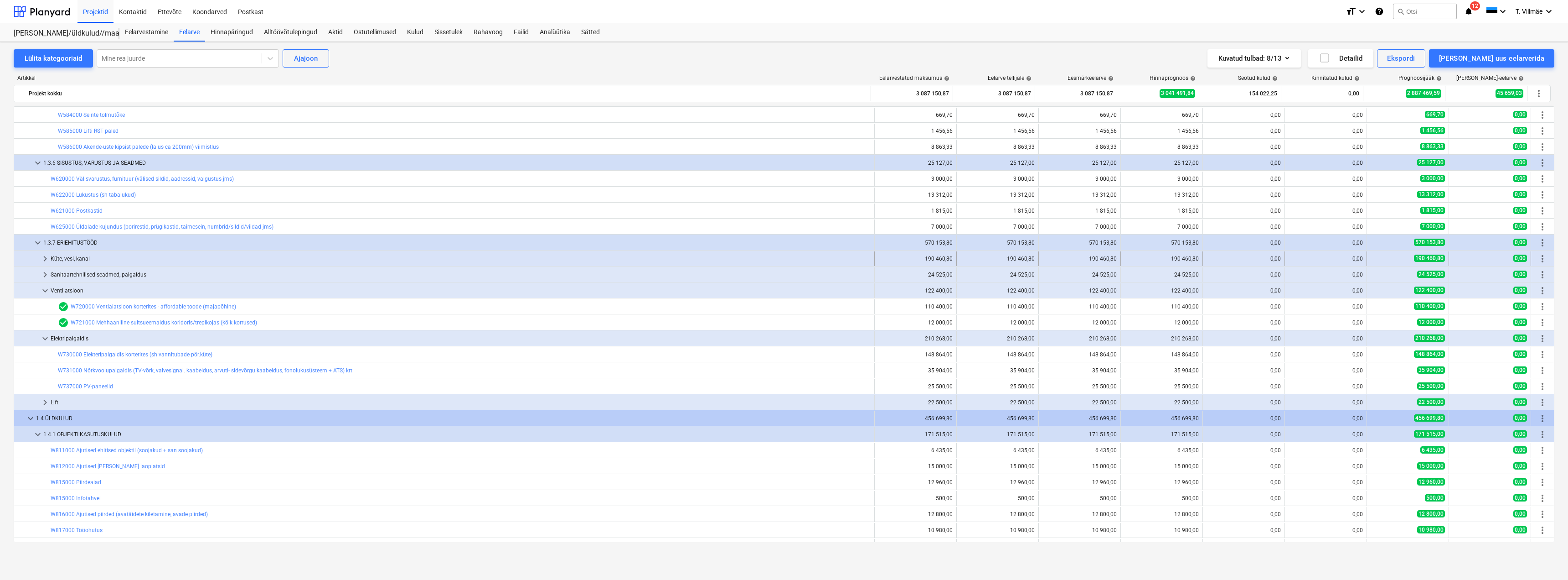
click at [47, 257] on span "keyboard_arrow_right" at bounding box center [44, 258] width 11 height 11
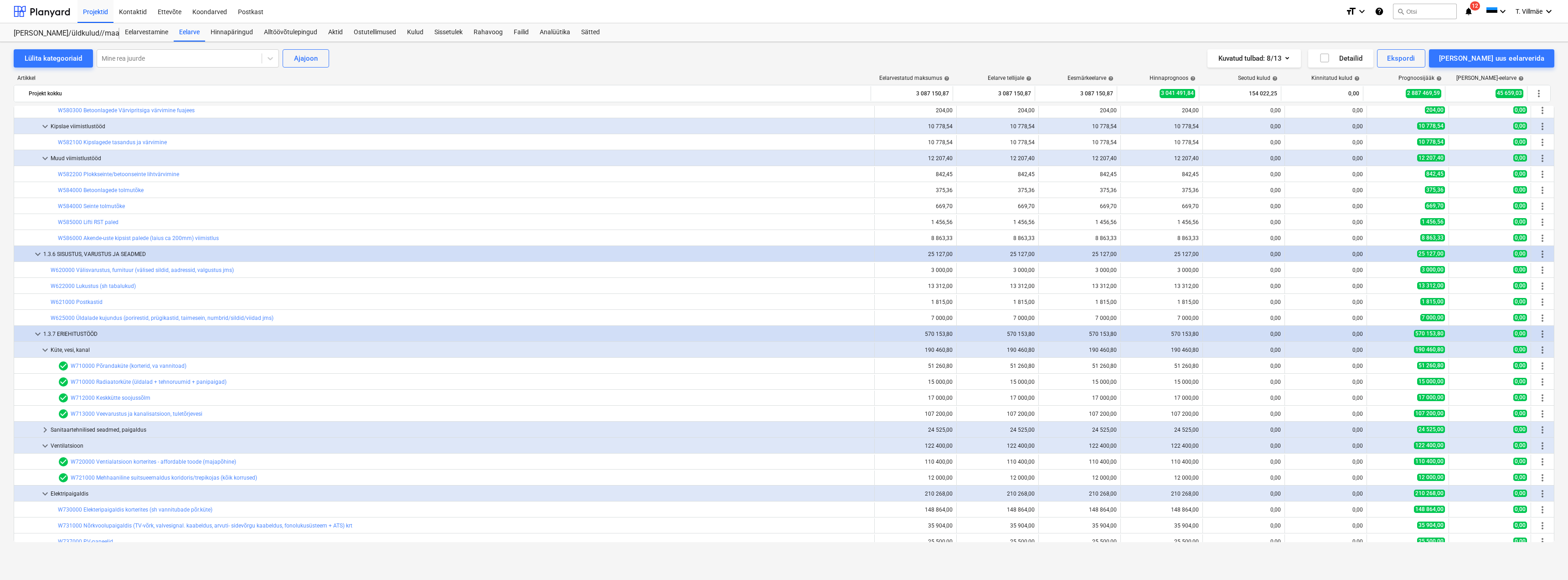
scroll to position [2619, 0]
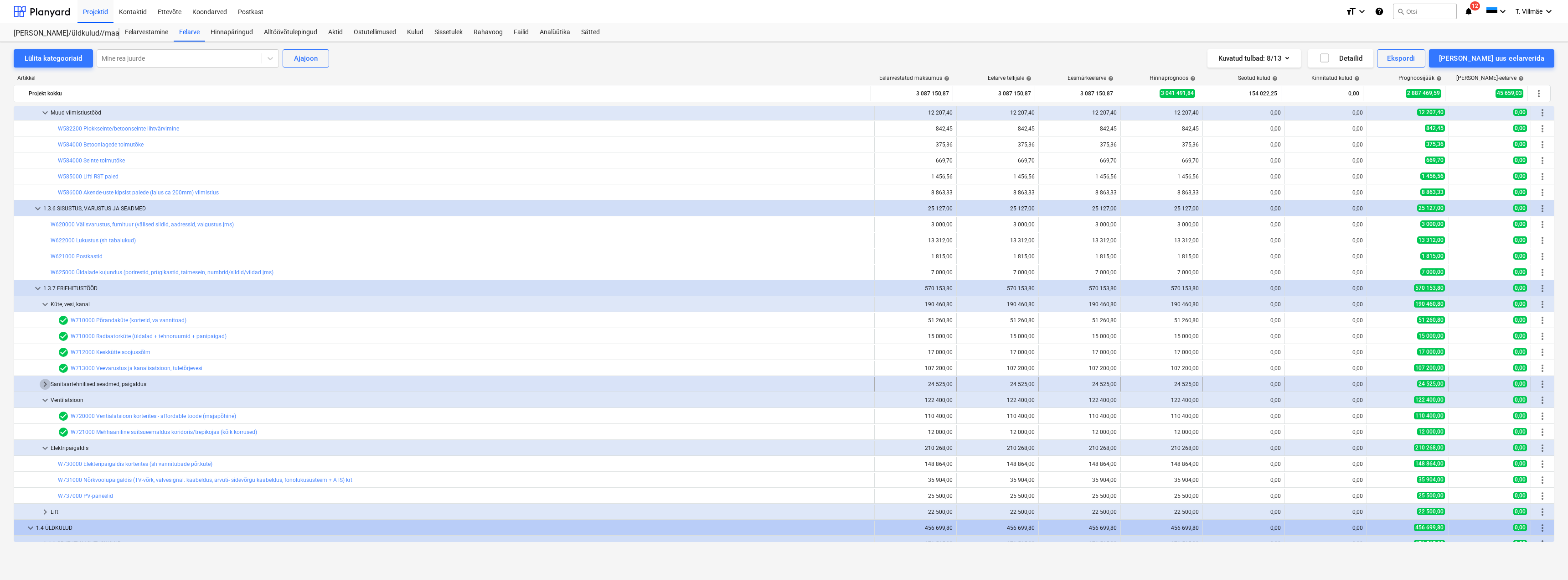
click at [47, 384] on span "keyboard_arrow_right" at bounding box center [44, 383] width 11 height 11
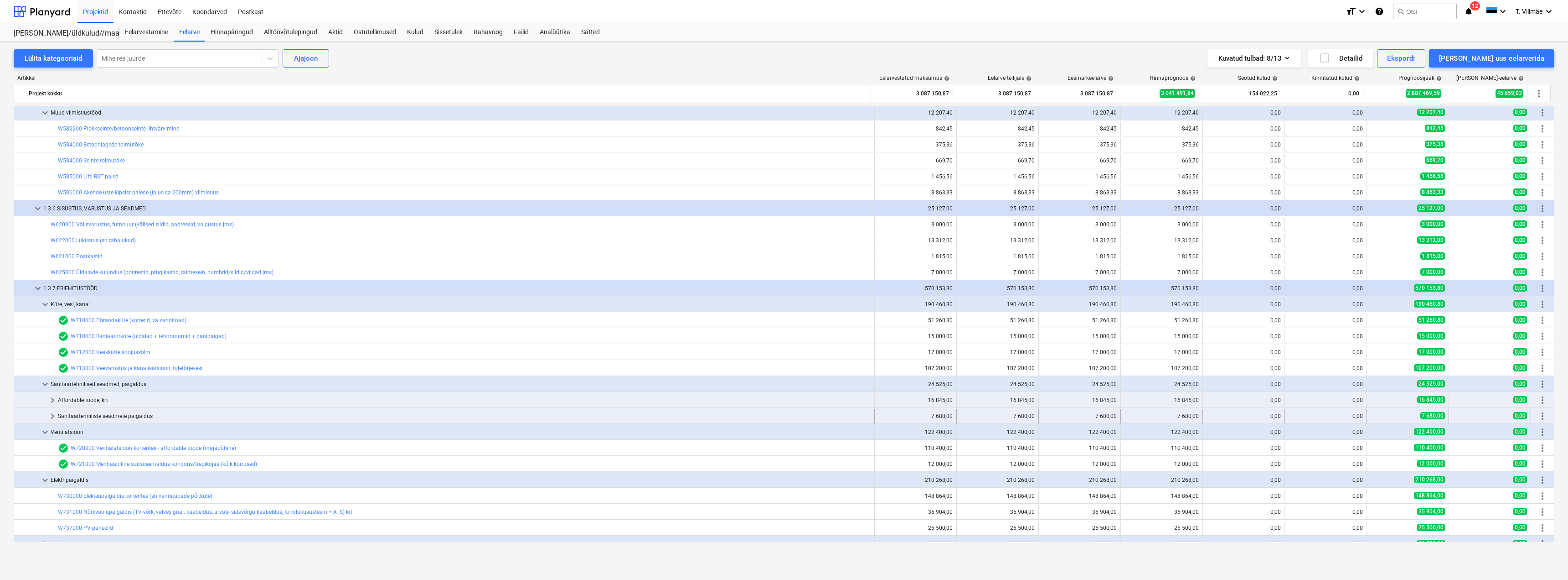
click at [56, 417] on span "keyboard_arrow_right" at bounding box center [52, 415] width 11 height 11
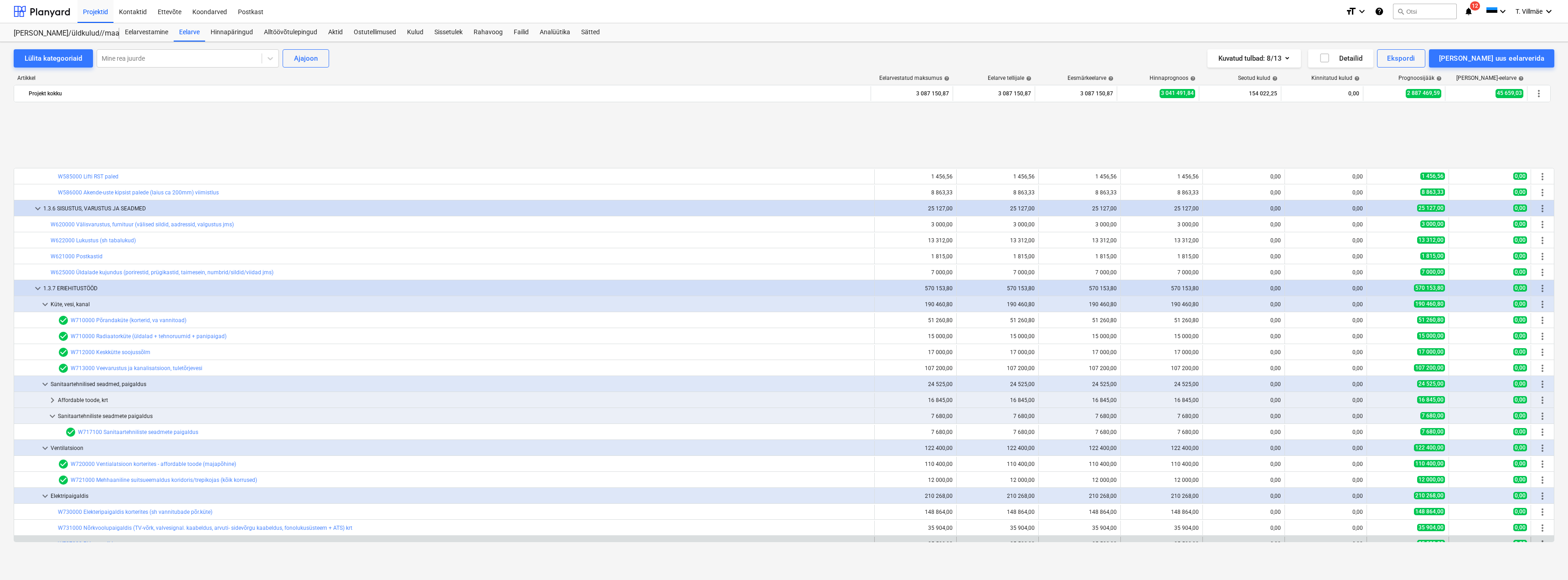
scroll to position [2710, 0]
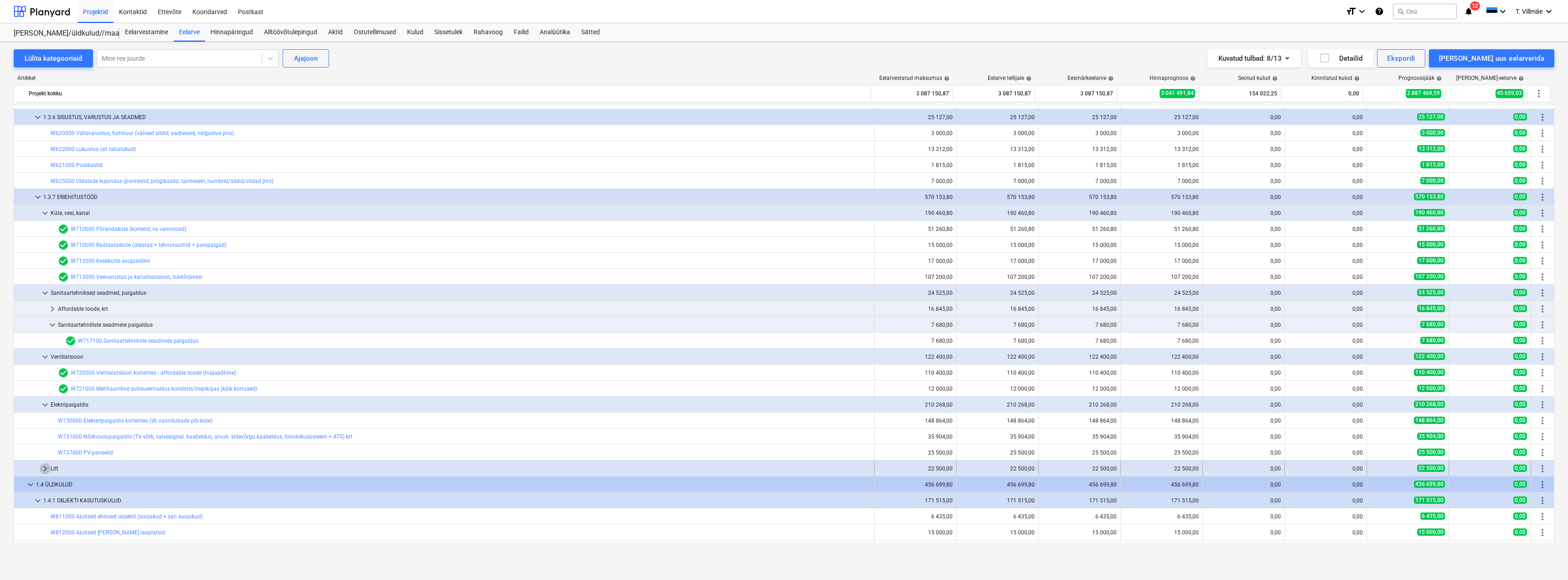
click at [47, 468] on span "keyboard_arrow_right" at bounding box center [44, 468] width 11 height 11
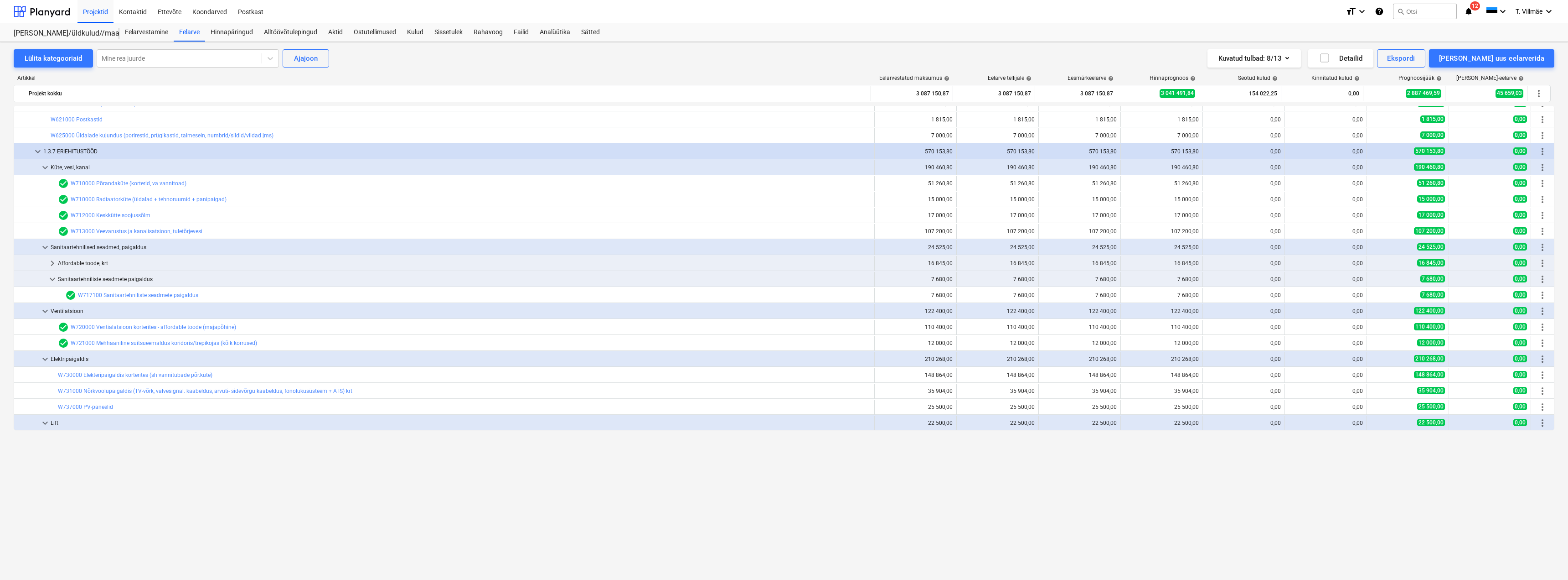
scroll to position [2619, 0]
